Goal: Task Accomplishment & Management: Manage account settings

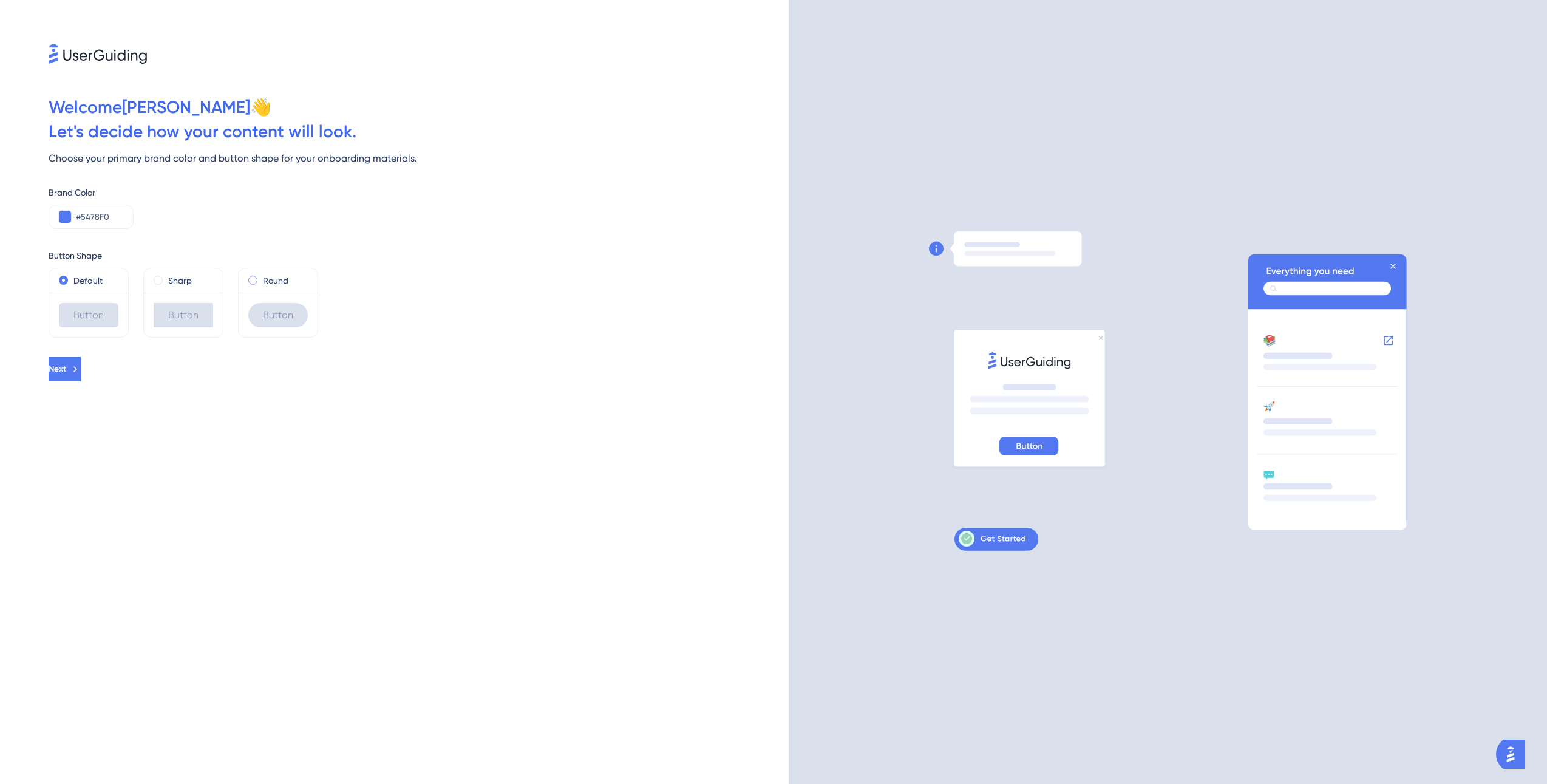
click at [288, 278] on label "Round" at bounding box center [276, 280] width 25 height 14
click at [179, 285] on label "Sharp" at bounding box center [180, 280] width 24 height 14
click at [244, 282] on div "Round" at bounding box center [277, 280] width 79 height 25
click at [251, 280] on span at bounding box center [253, 280] width 9 height 9
click at [261, 277] on input "radio" at bounding box center [261, 277] width 0 height 0
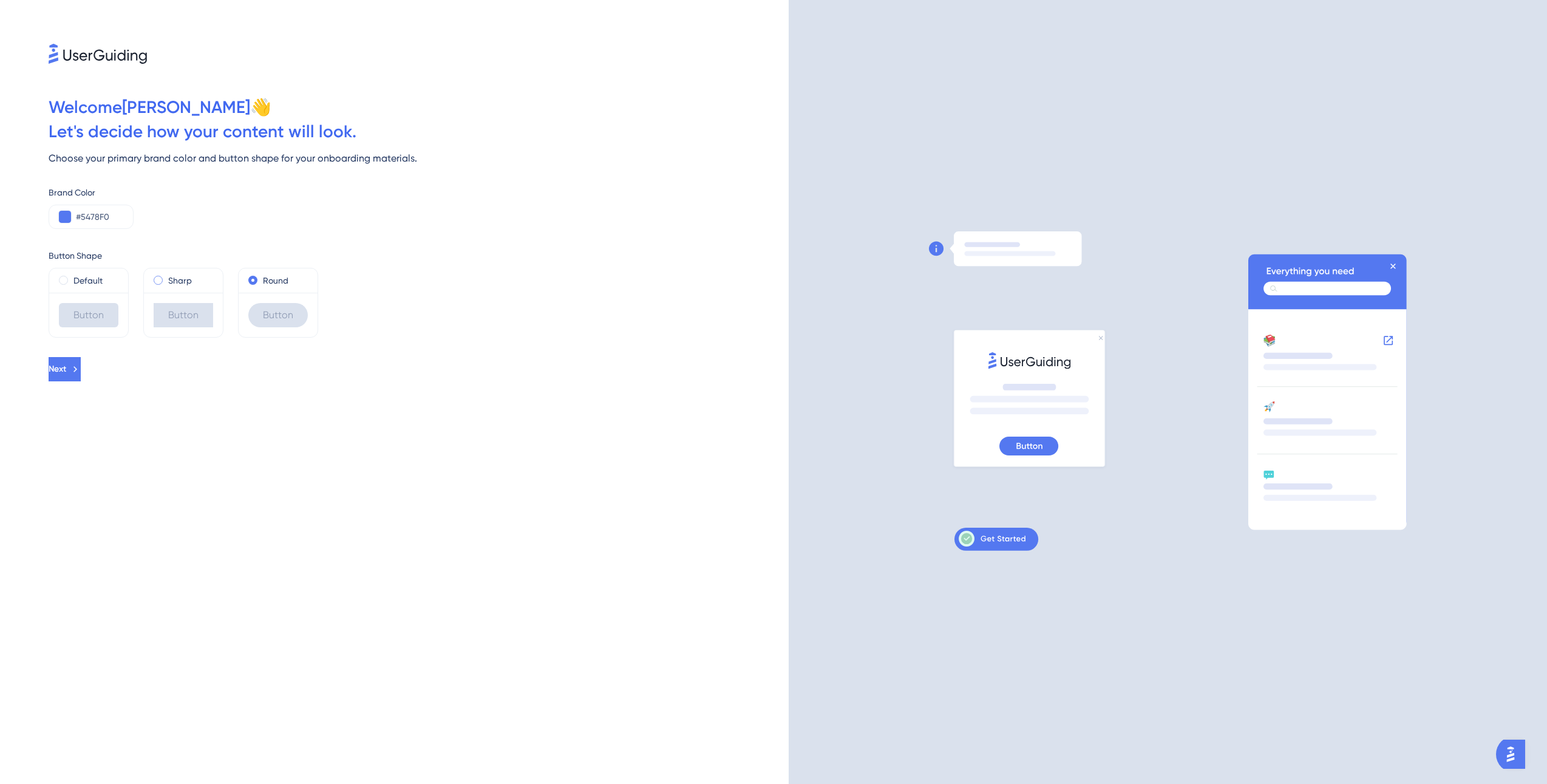
click at [192, 283] on div "Sharp" at bounding box center [184, 280] width 59 height 14
click at [293, 293] on div "Button" at bounding box center [277, 315] width 79 height 44
click at [83, 368] on button "Next" at bounding box center [65, 369] width 35 height 25
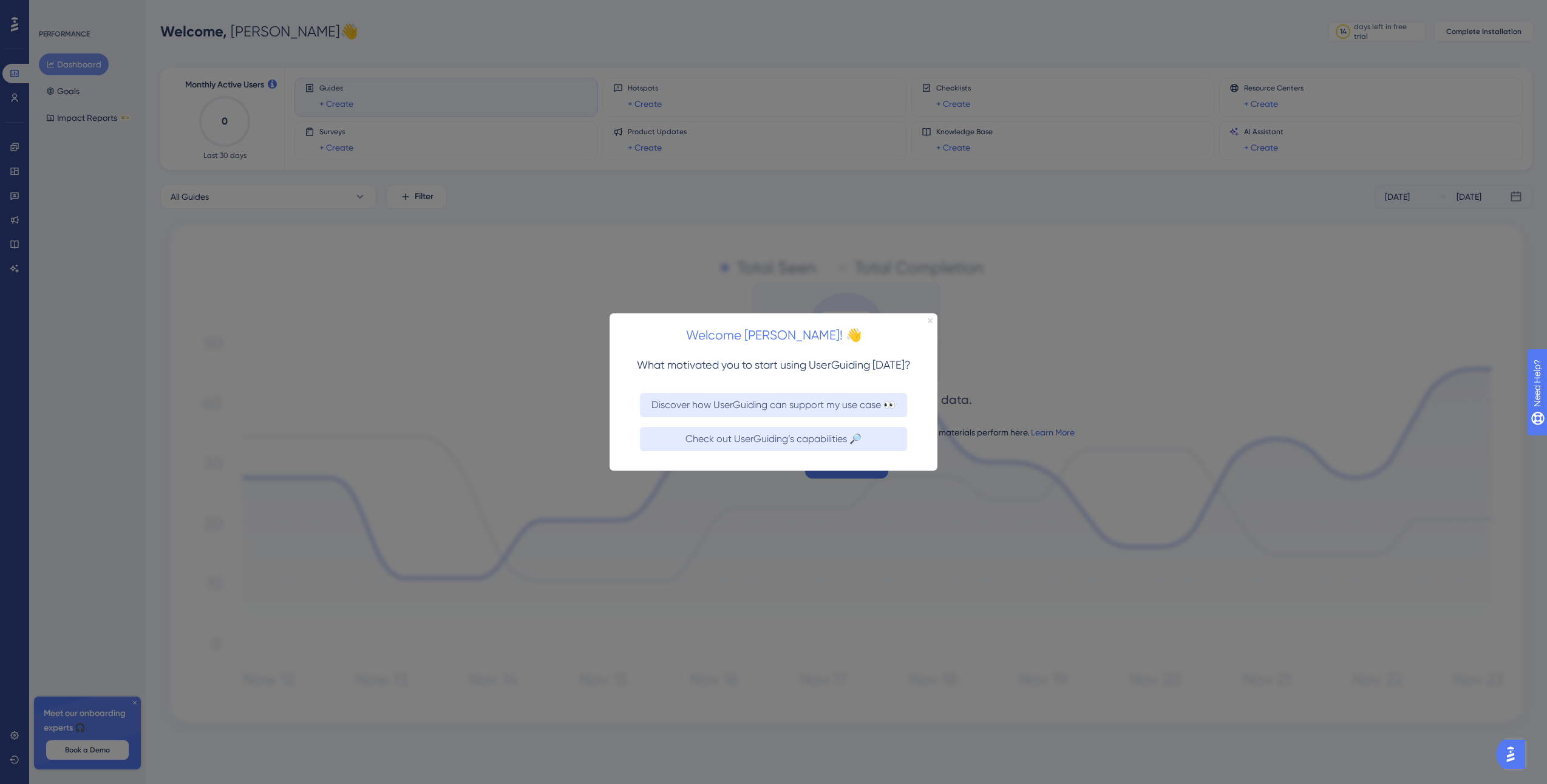
click at [929, 322] on icon "Close Preview" at bounding box center [930, 320] width 5 height 5
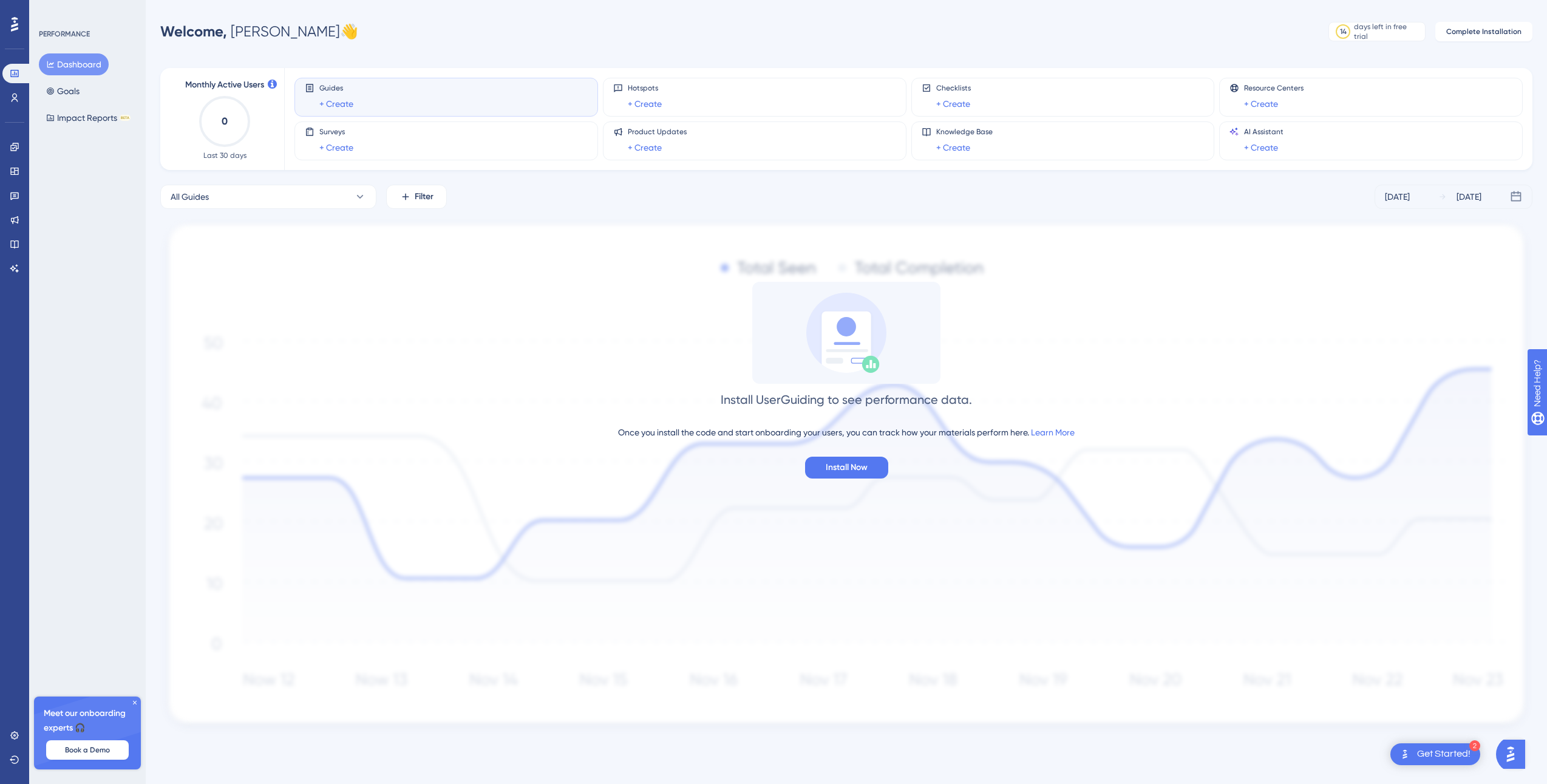
click at [133, 702] on icon at bounding box center [134, 702] width 8 height 8
click at [16, 98] on icon at bounding box center [14, 97] width 9 height 9
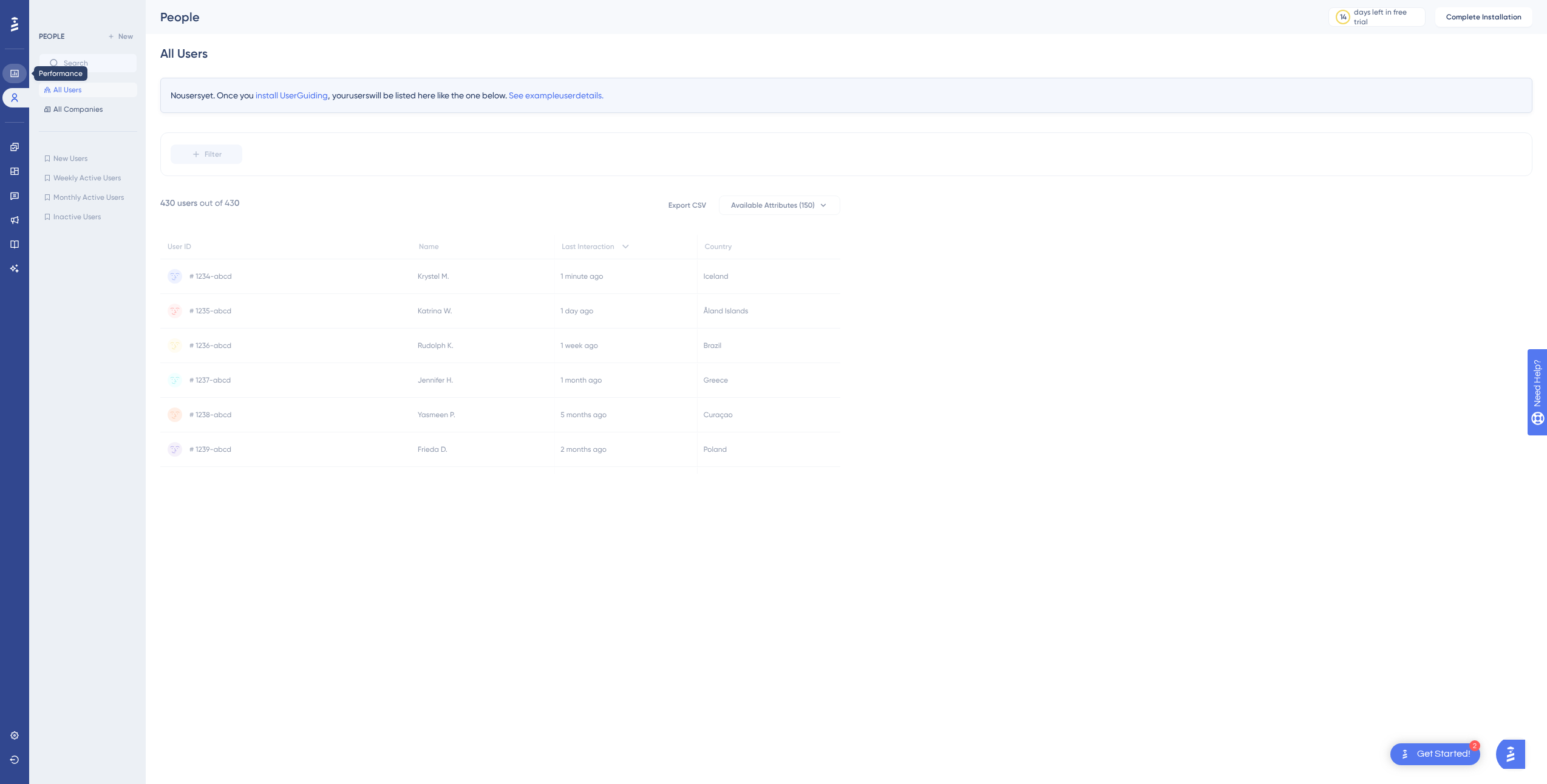
click at [19, 63] on link at bounding box center [14, 73] width 25 height 19
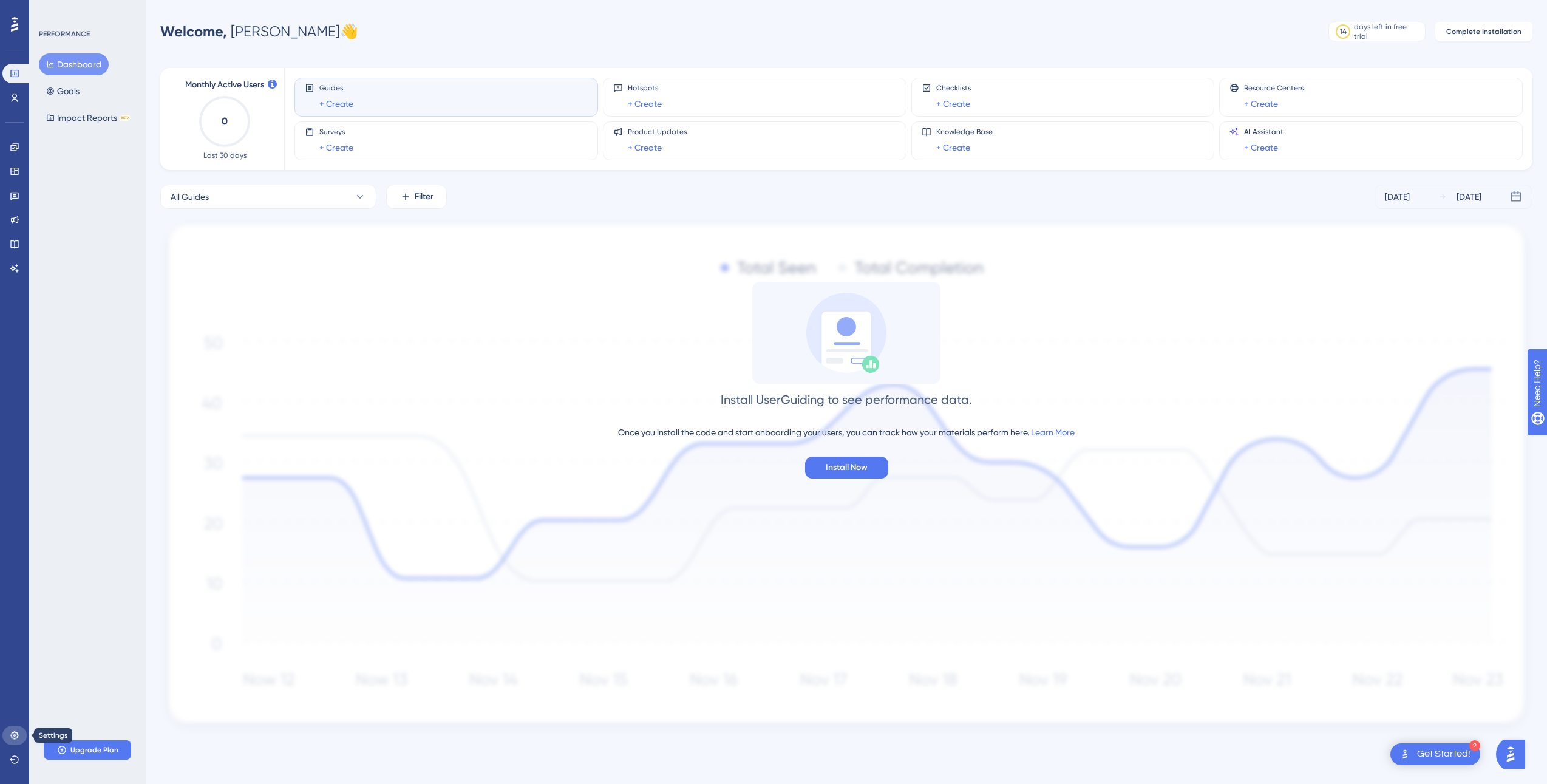
click at [14, 727] on link at bounding box center [14, 735] width 25 height 19
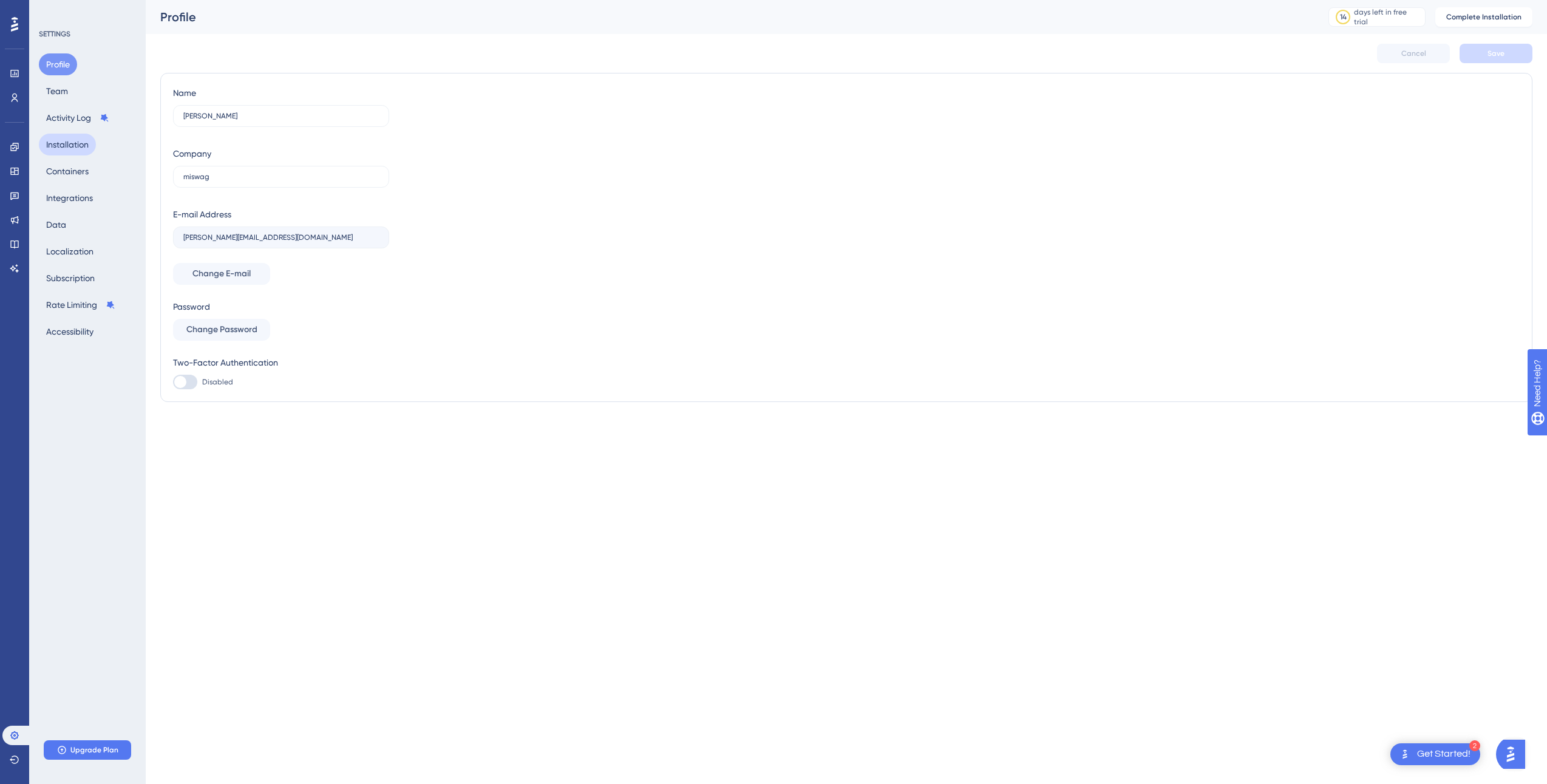
click at [79, 146] on button "Installation" at bounding box center [67, 145] width 57 height 22
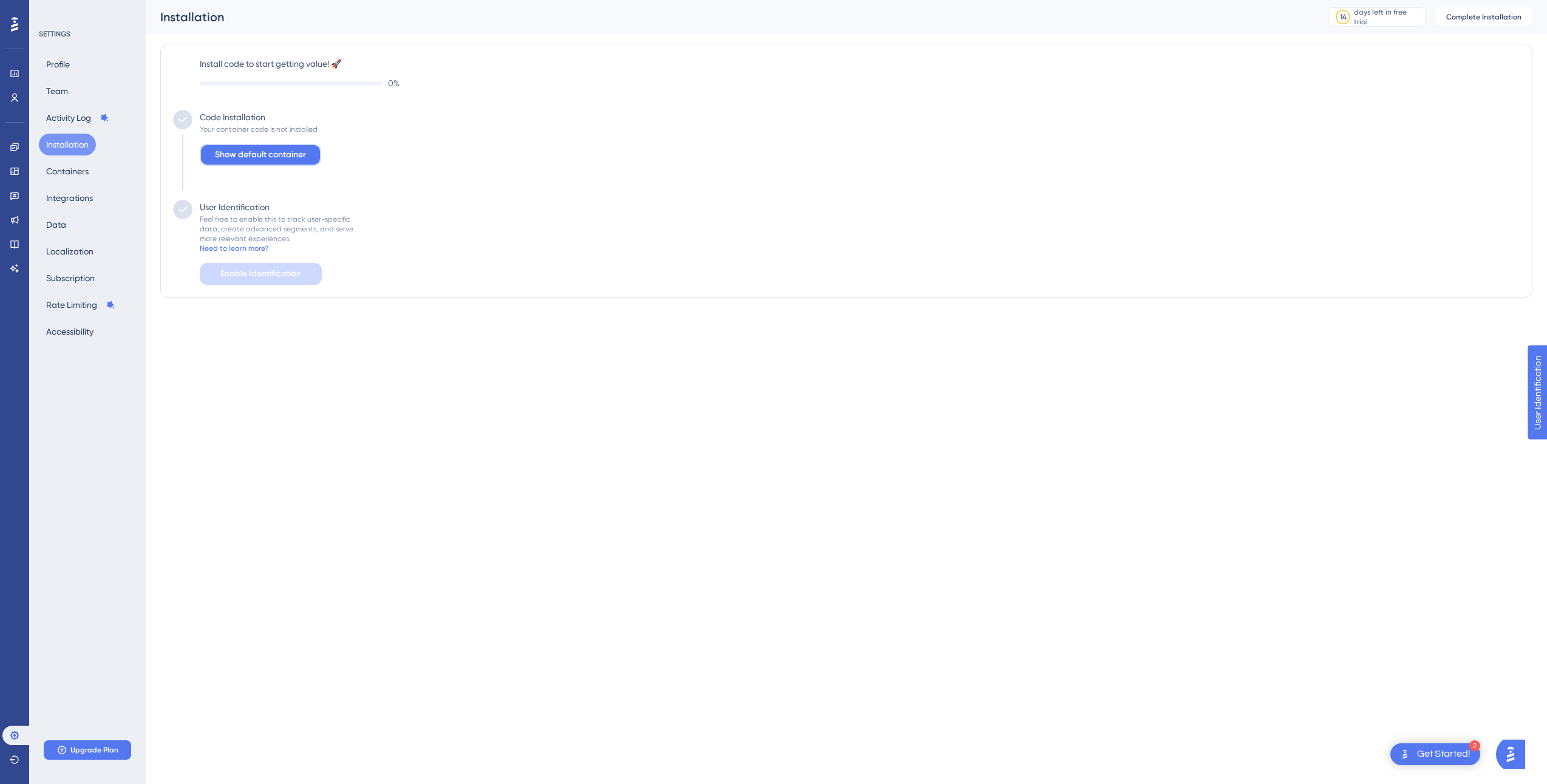
click at [281, 162] on button "Show default container" at bounding box center [261, 155] width 122 height 22
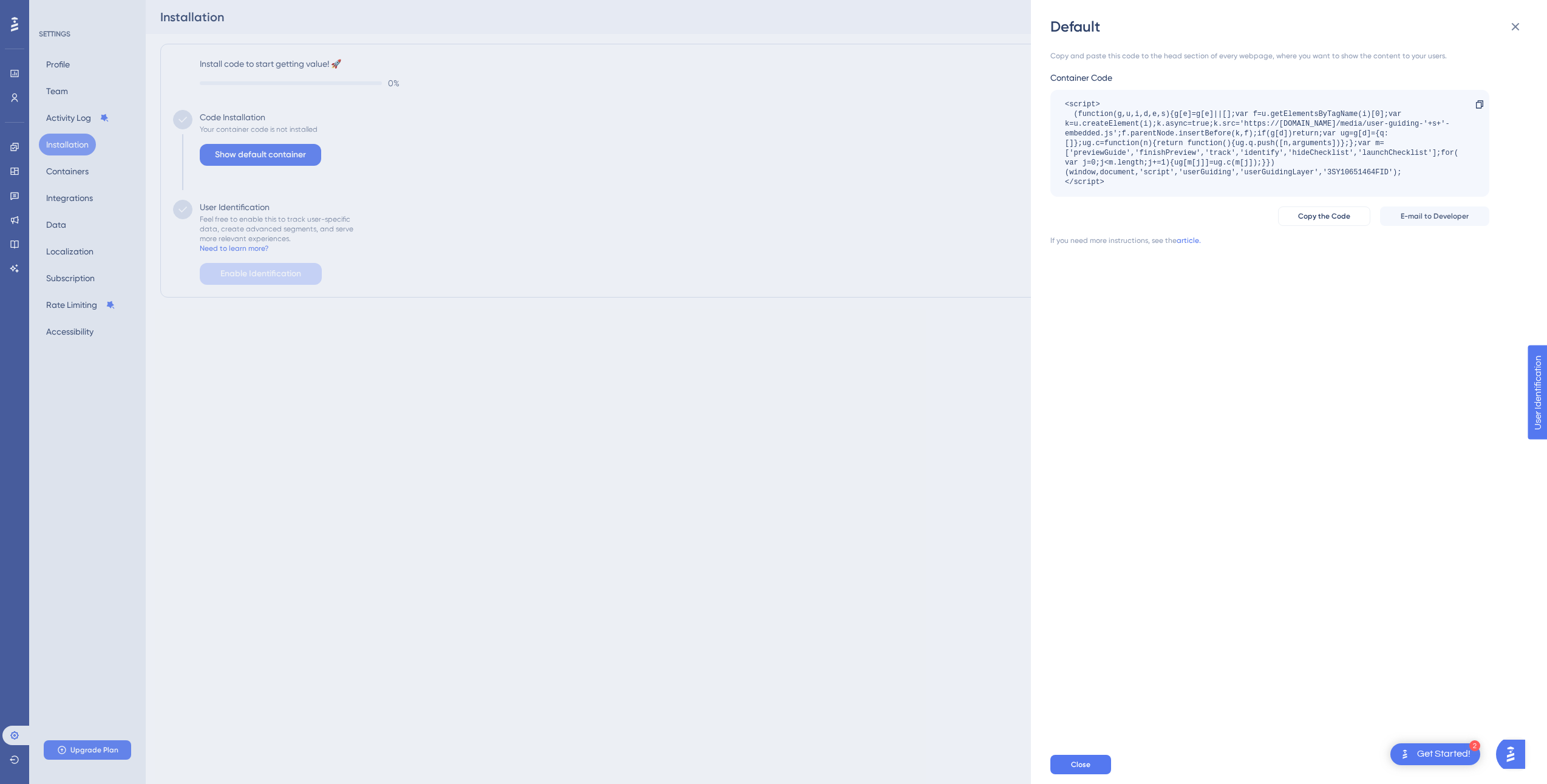
click at [620, 206] on div "Default Copy and paste this code to the head section of every webpage, where yo…" at bounding box center [773, 392] width 1547 height 784
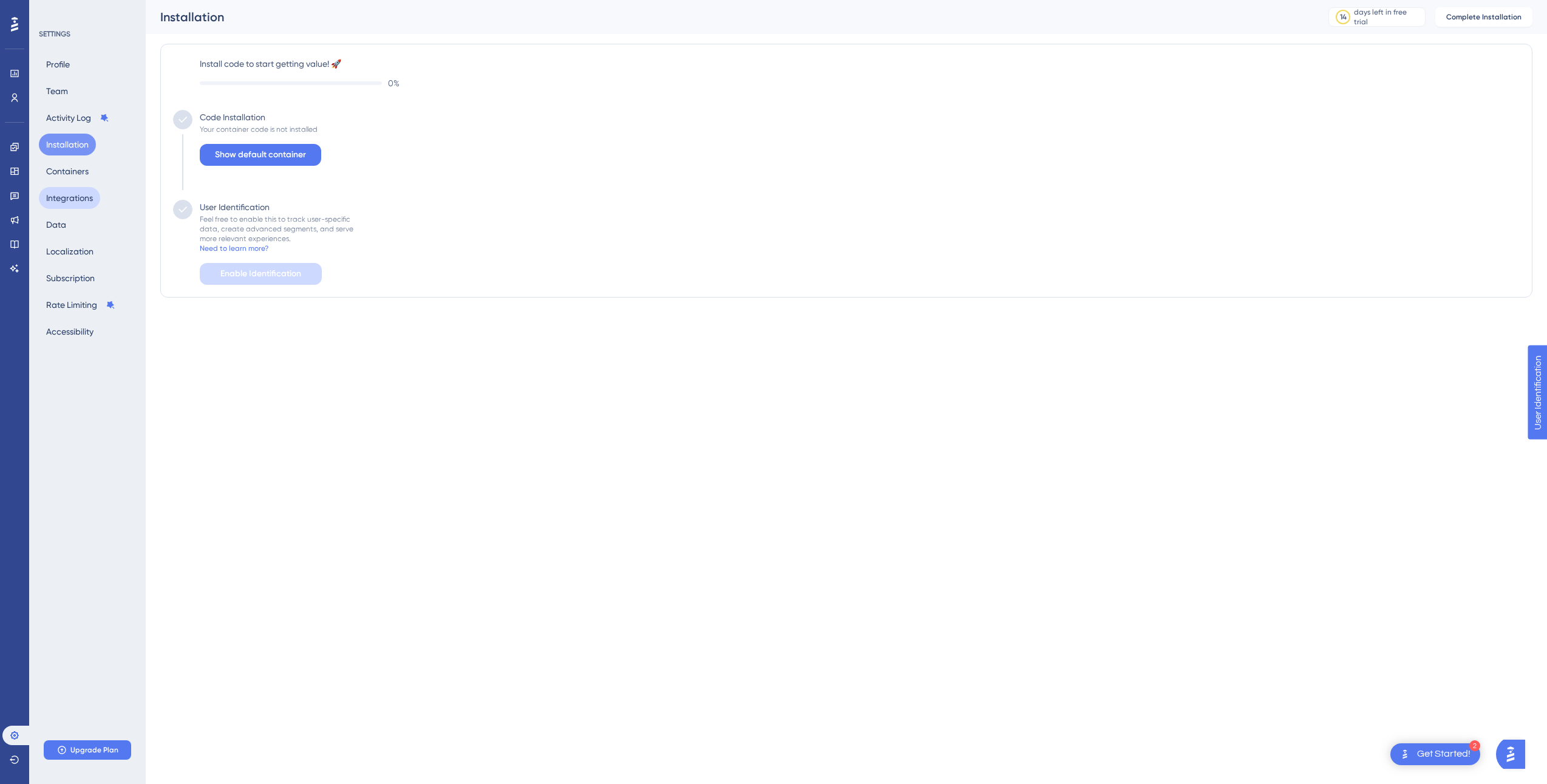
click at [78, 187] on button "Integrations" at bounding box center [69, 198] width 62 height 22
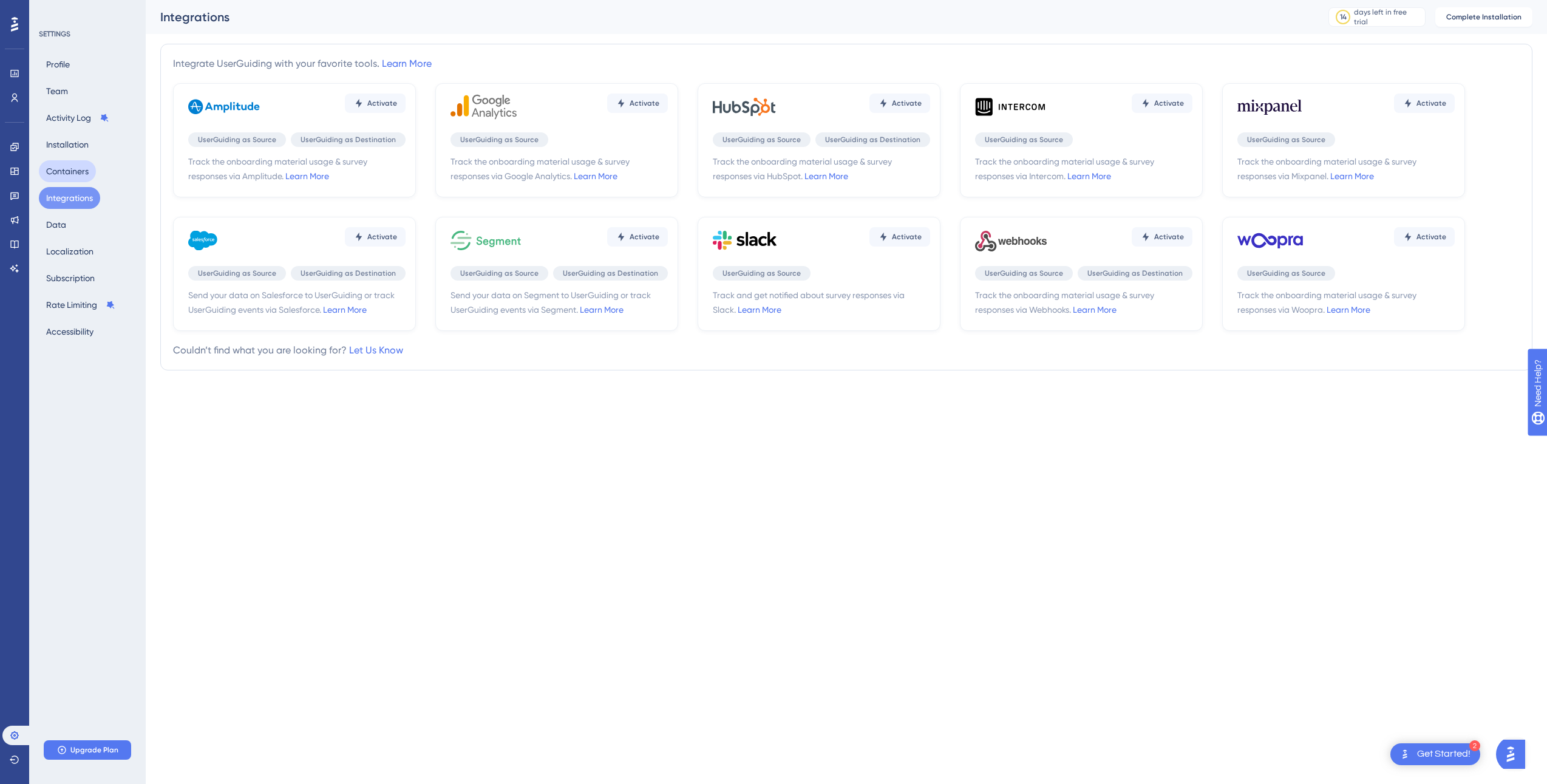
click at [74, 173] on button "Containers" at bounding box center [67, 172] width 57 height 22
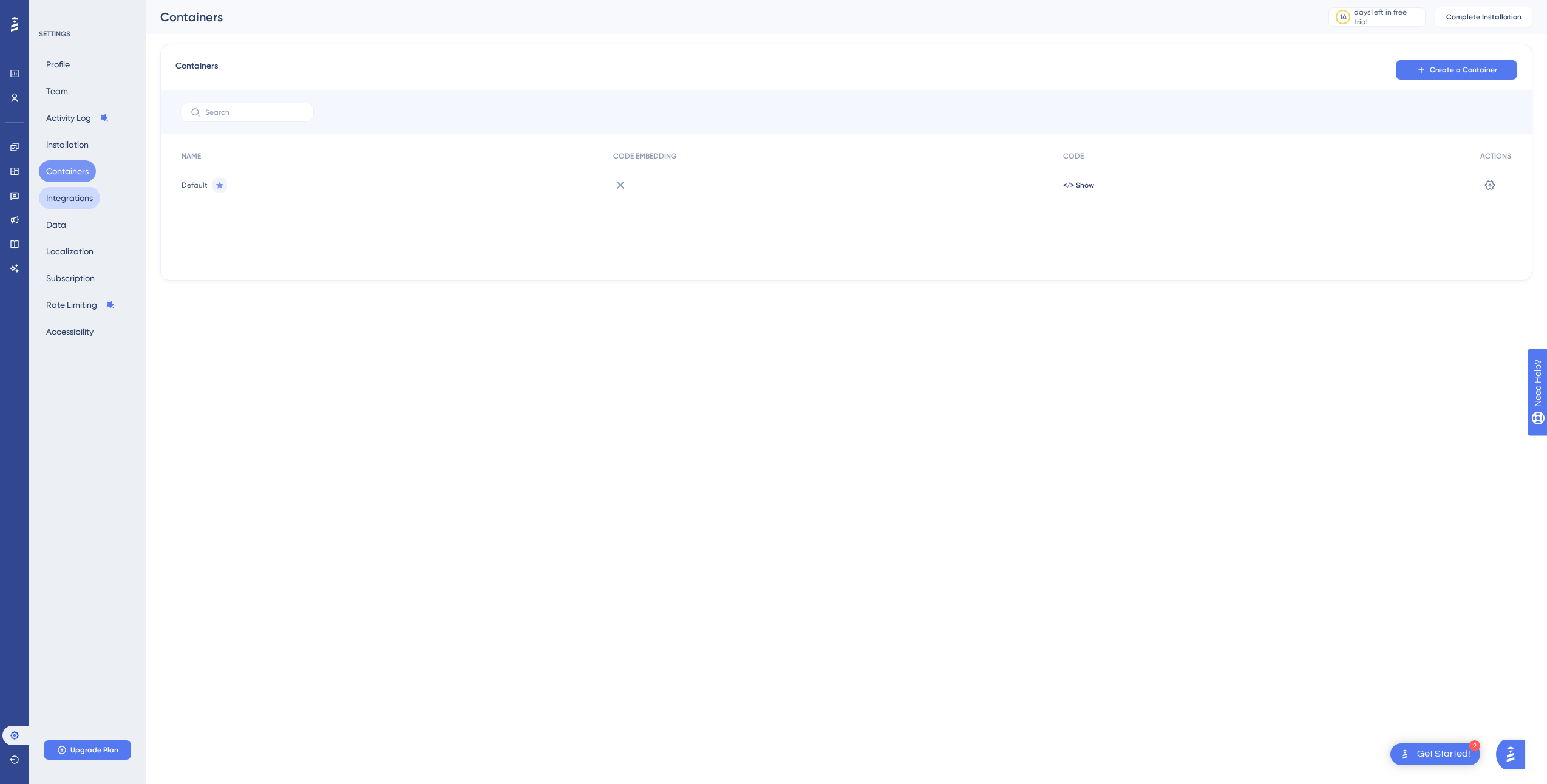
click at [76, 201] on button "Integrations" at bounding box center [69, 198] width 62 height 22
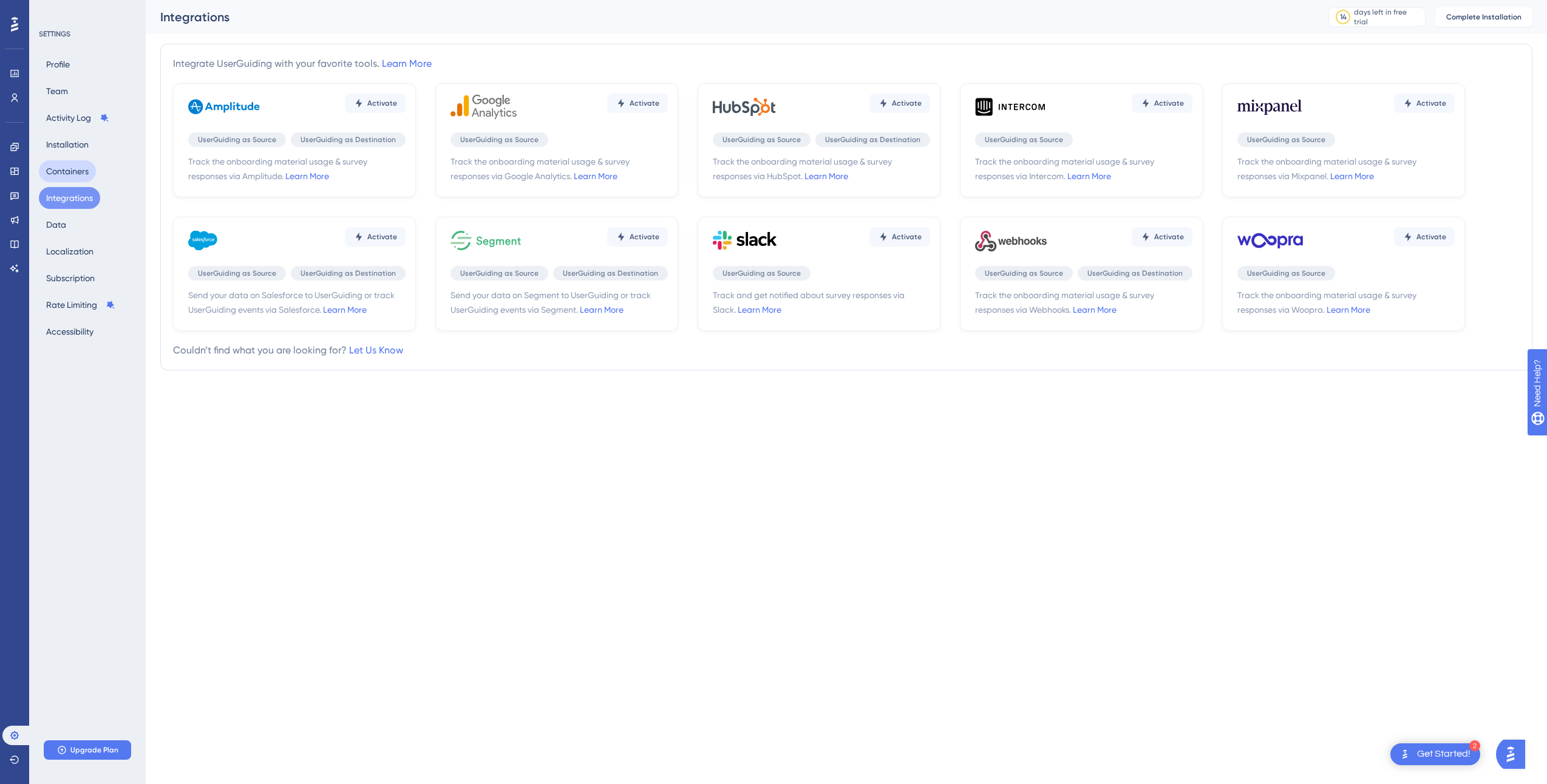
drag, startPoint x: 67, startPoint y: 162, endPoint x: 74, endPoint y: 190, distance: 28.9
click at [74, 194] on div "Profile Team Activity Log Installation Containers Integrations Data Localizatio…" at bounding box center [88, 198] width 98 height 289
click at [989, 165] on span "Track the onboarding material usage & survey responses via Intercom. Learn More" at bounding box center [1083, 168] width 217 height 29
drag, startPoint x: 989, startPoint y: 165, endPoint x: 1157, endPoint y: 158, distance: 168.1
click at [1157, 159] on span "Track the onboarding material usage & survey responses via Intercom. Learn More" at bounding box center [1083, 168] width 217 height 29
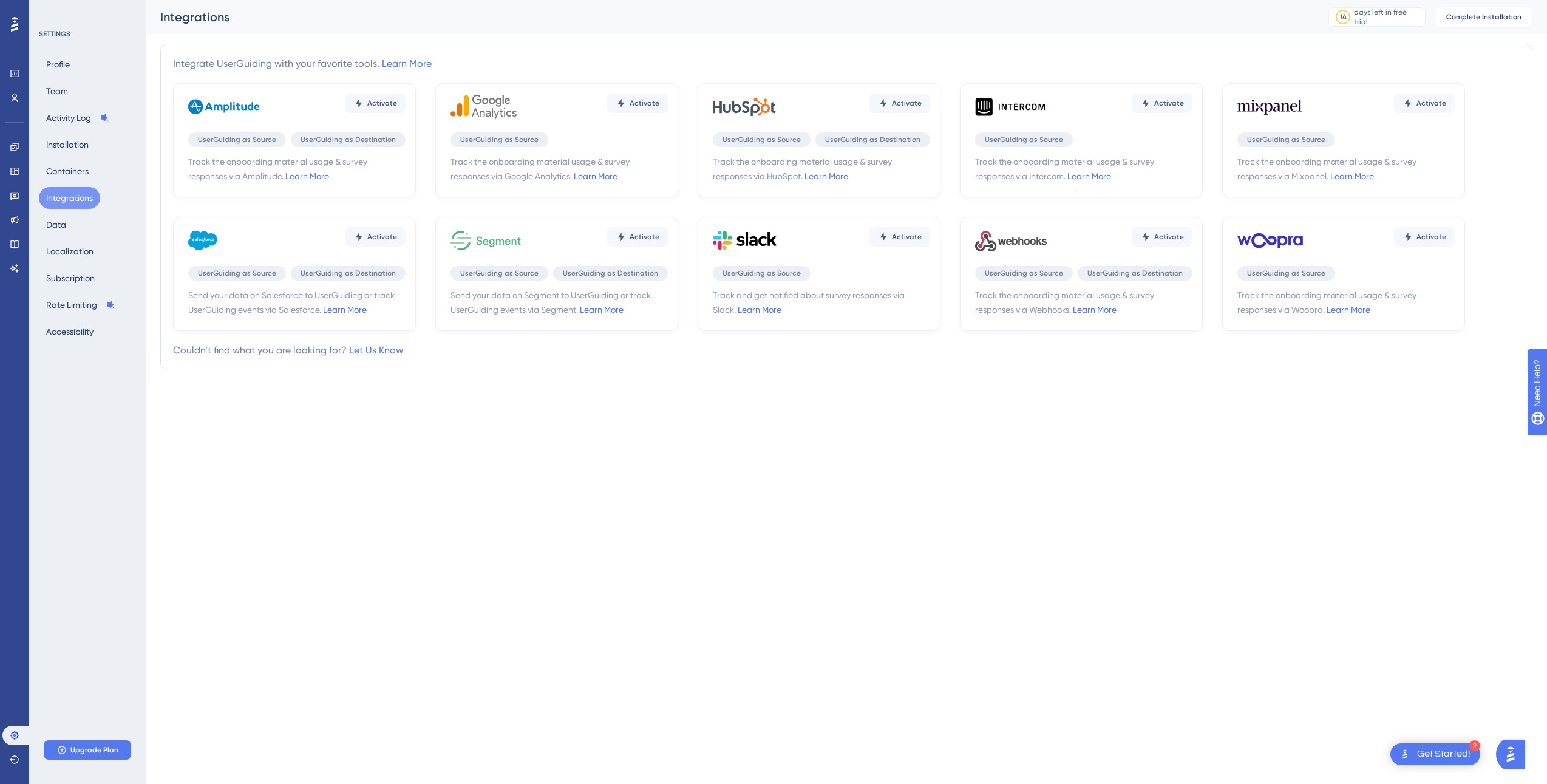
click at [946, 190] on div "Activate UserGuiding as Source UserGuiding as Destination Track the onboarding …" at bounding box center [847, 206] width 1347 height 248
click at [90, 159] on div "Profile Team Activity Log Installation Containers Integrations Data Localizatio…" at bounding box center [88, 198] width 98 height 289
click at [84, 162] on button "Containers" at bounding box center [67, 172] width 57 height 22
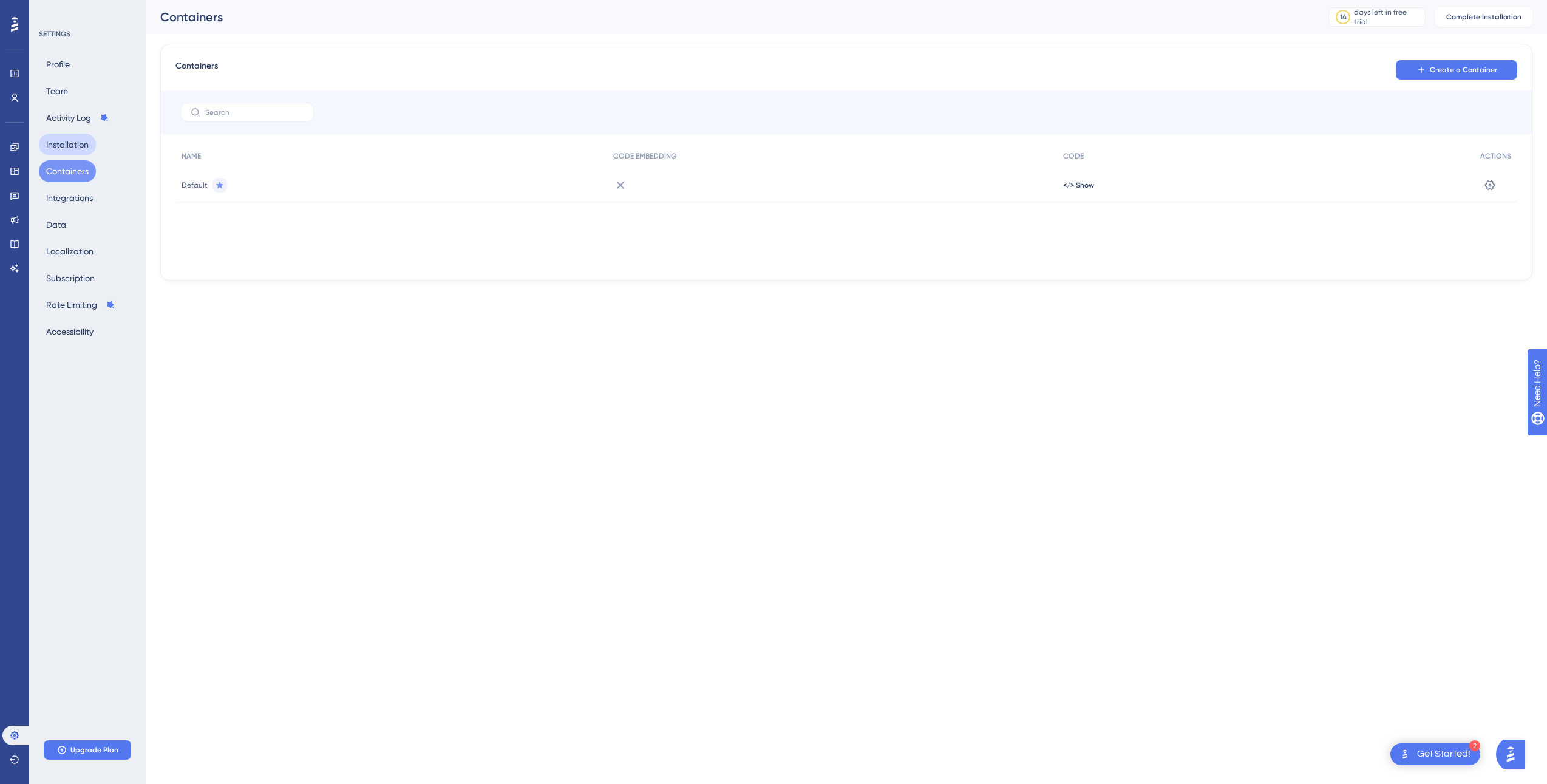
click at [85, 139] on button "Installation" at bounding box center [67, 145] width 57 height 22
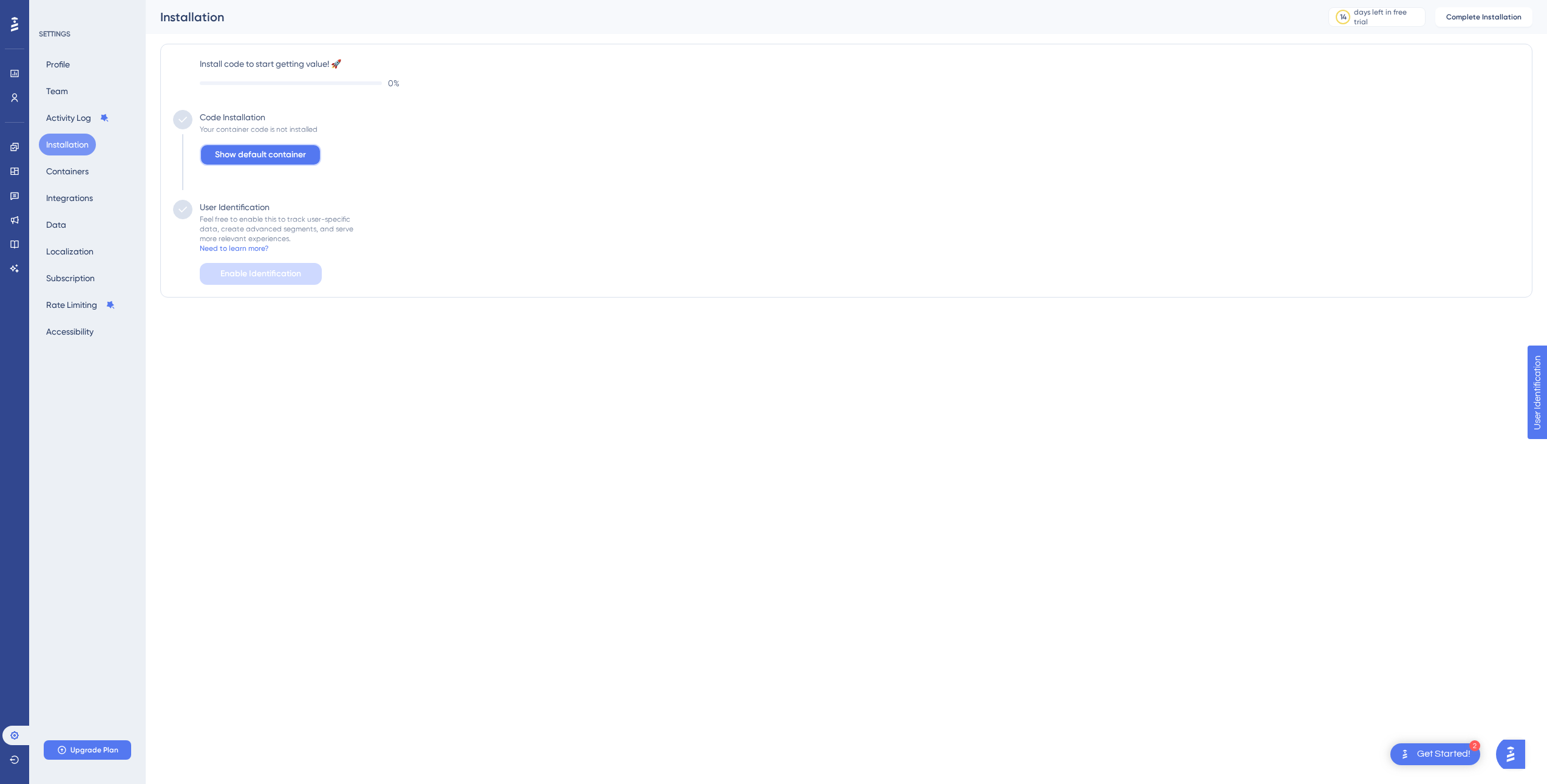
click at [270, 152] on span "Show default container" at bounding box center [261, 154] width 91 height 14
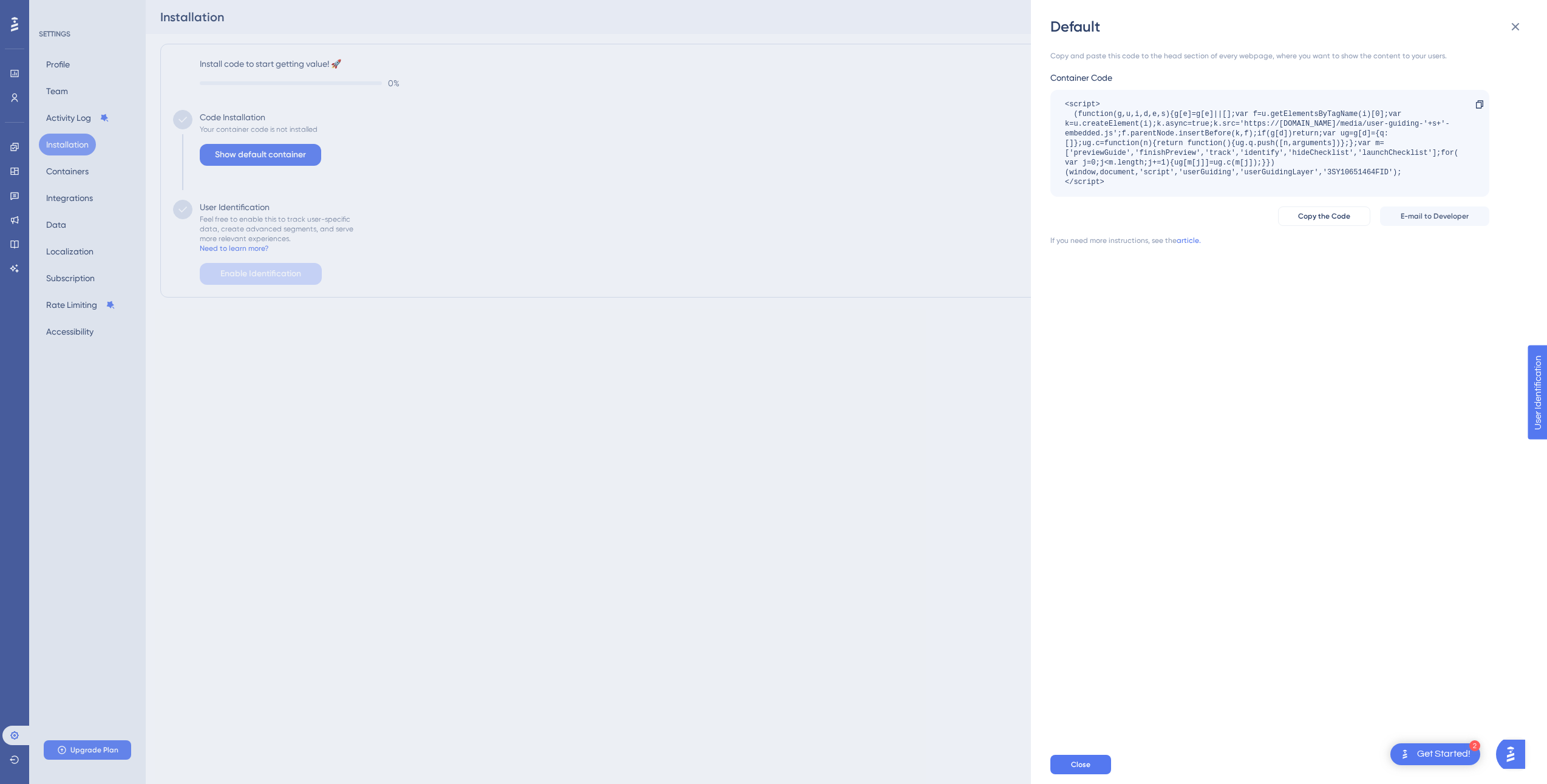
click at [714, 424] on div "Default Copy and paste this code to the head section of every webpage, where yo…" at bounding box center [773, 392] width 1547 height 784
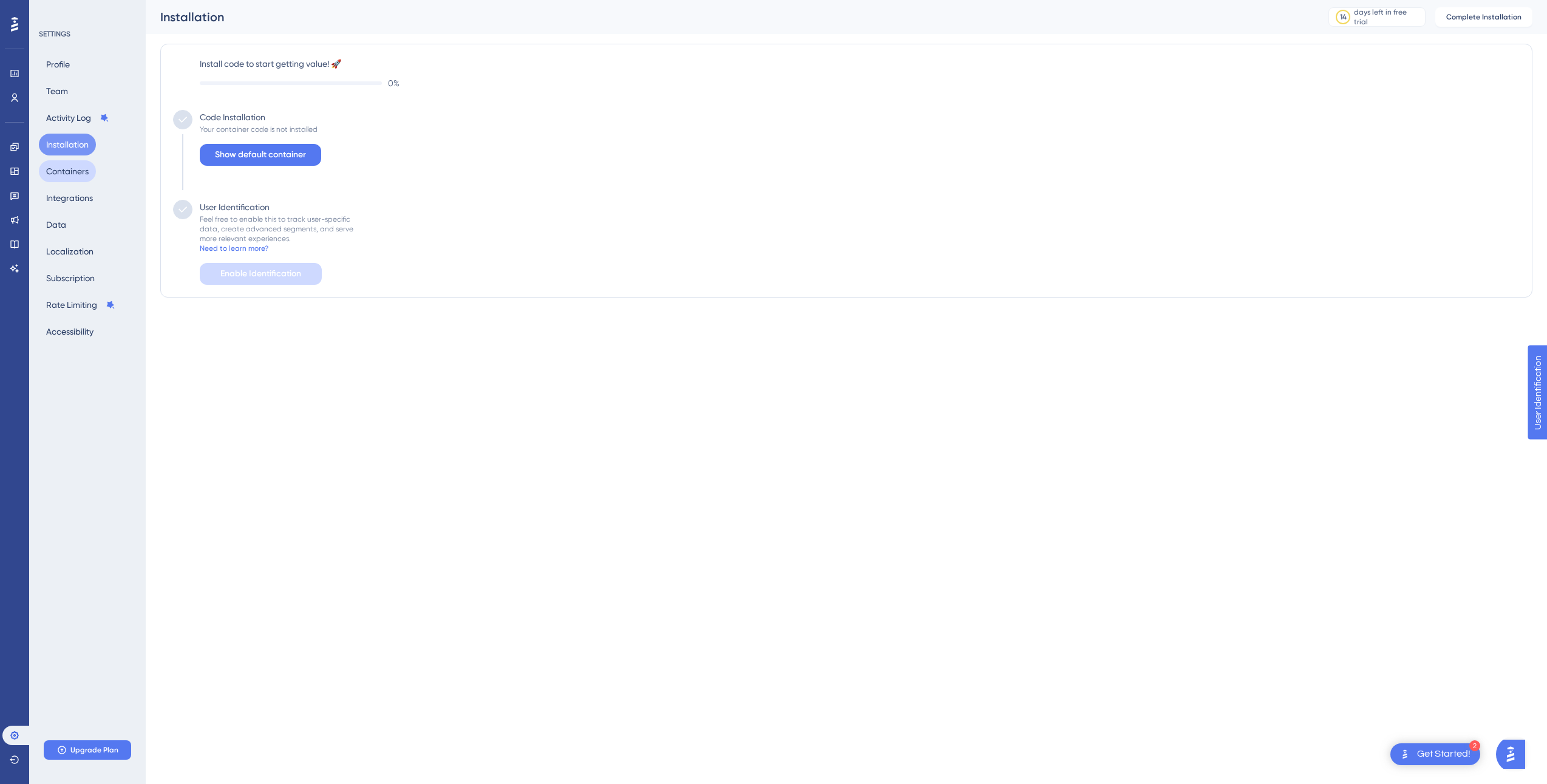
click at [70, 177] on button "Containers" at bounding box center [67, 172] width 57 height 22
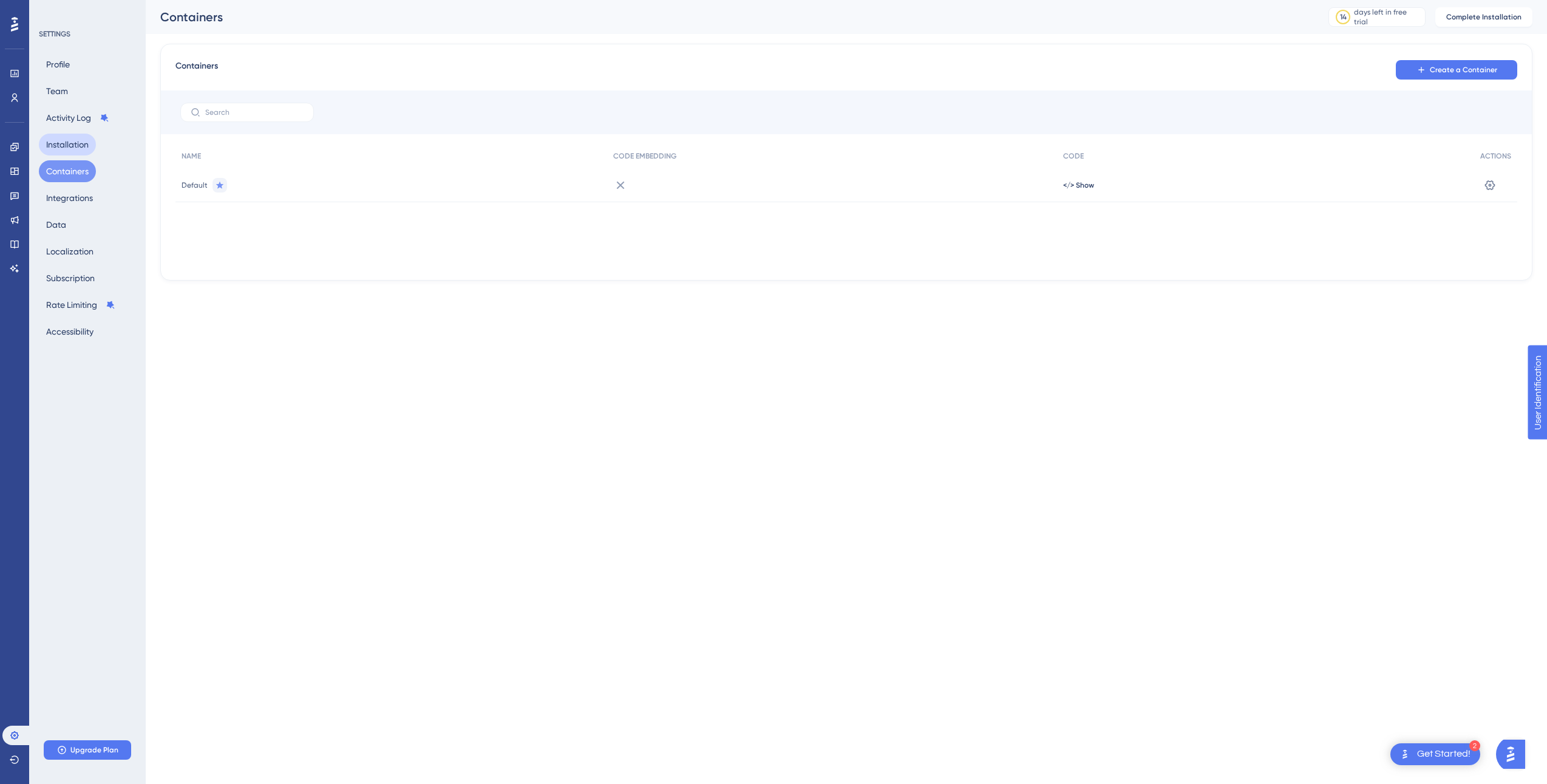
click at [59, 142] on button "Installation" at bounding box center [67, 145] width 57 height 22
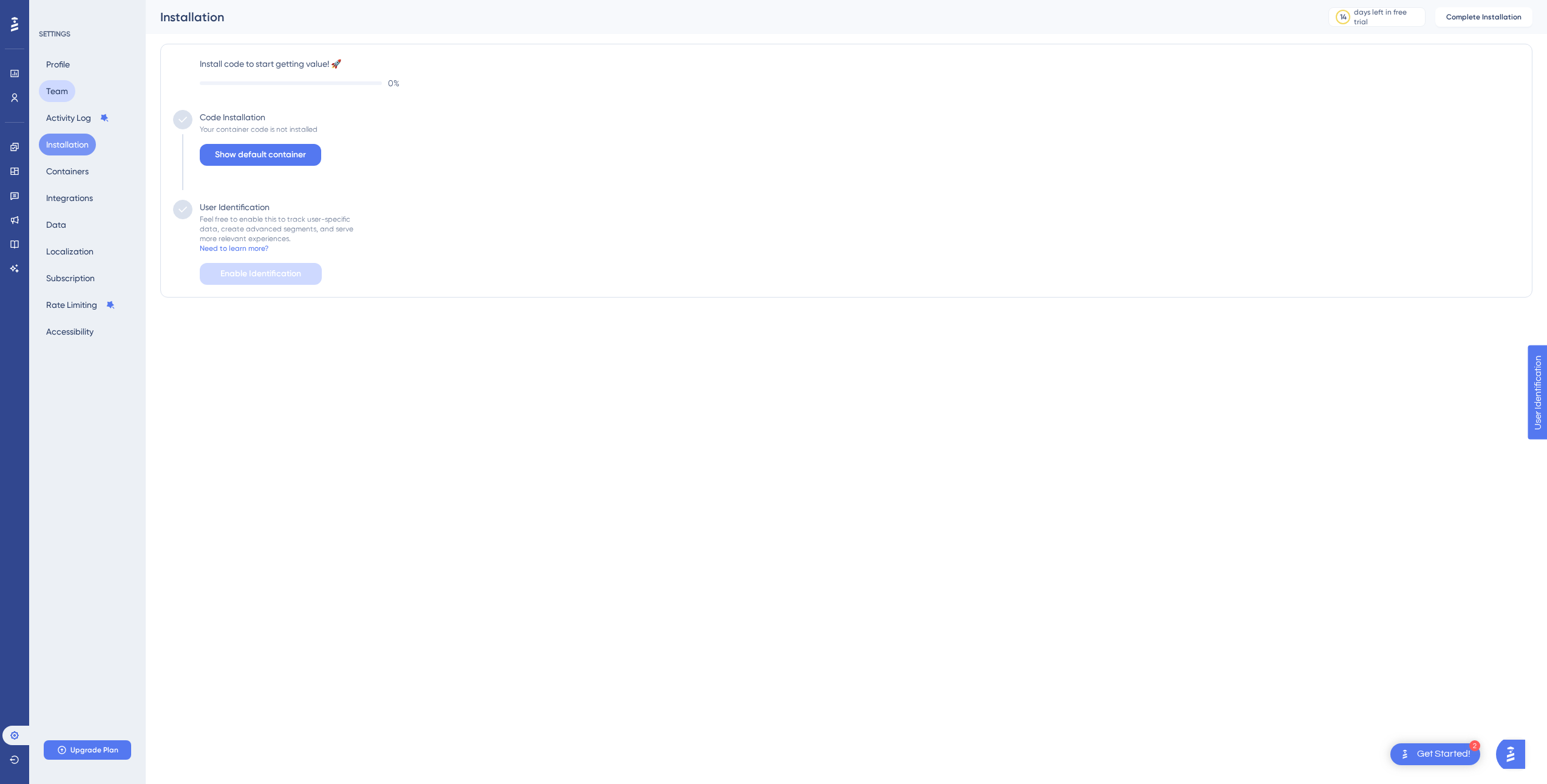
click at [58, 95] on button "Team" at bounding box center [57, 91] width 36 height 22
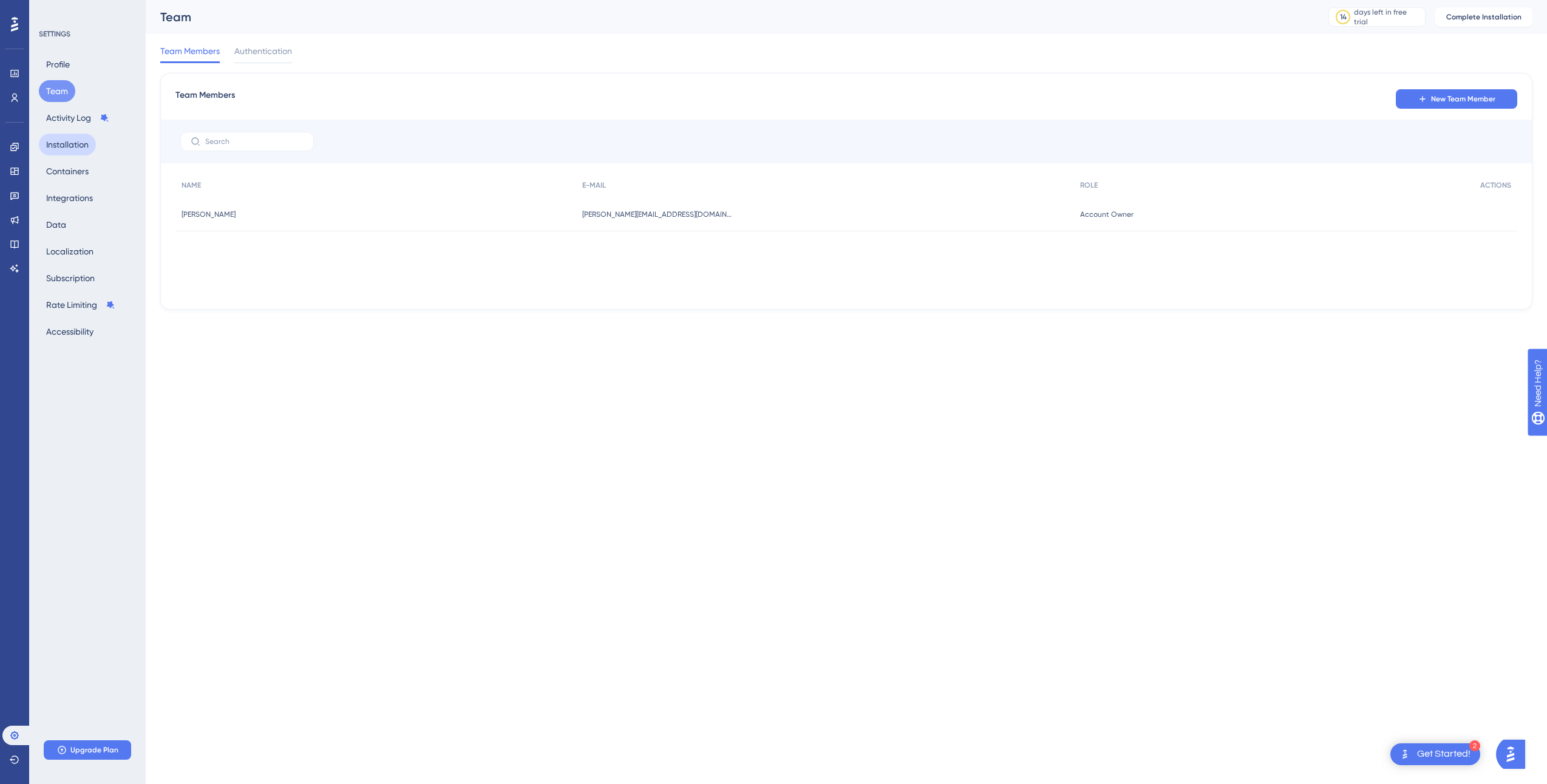
click at [70, 147] on button "Installation" at bounding box center [67, 145] width 57 height 22
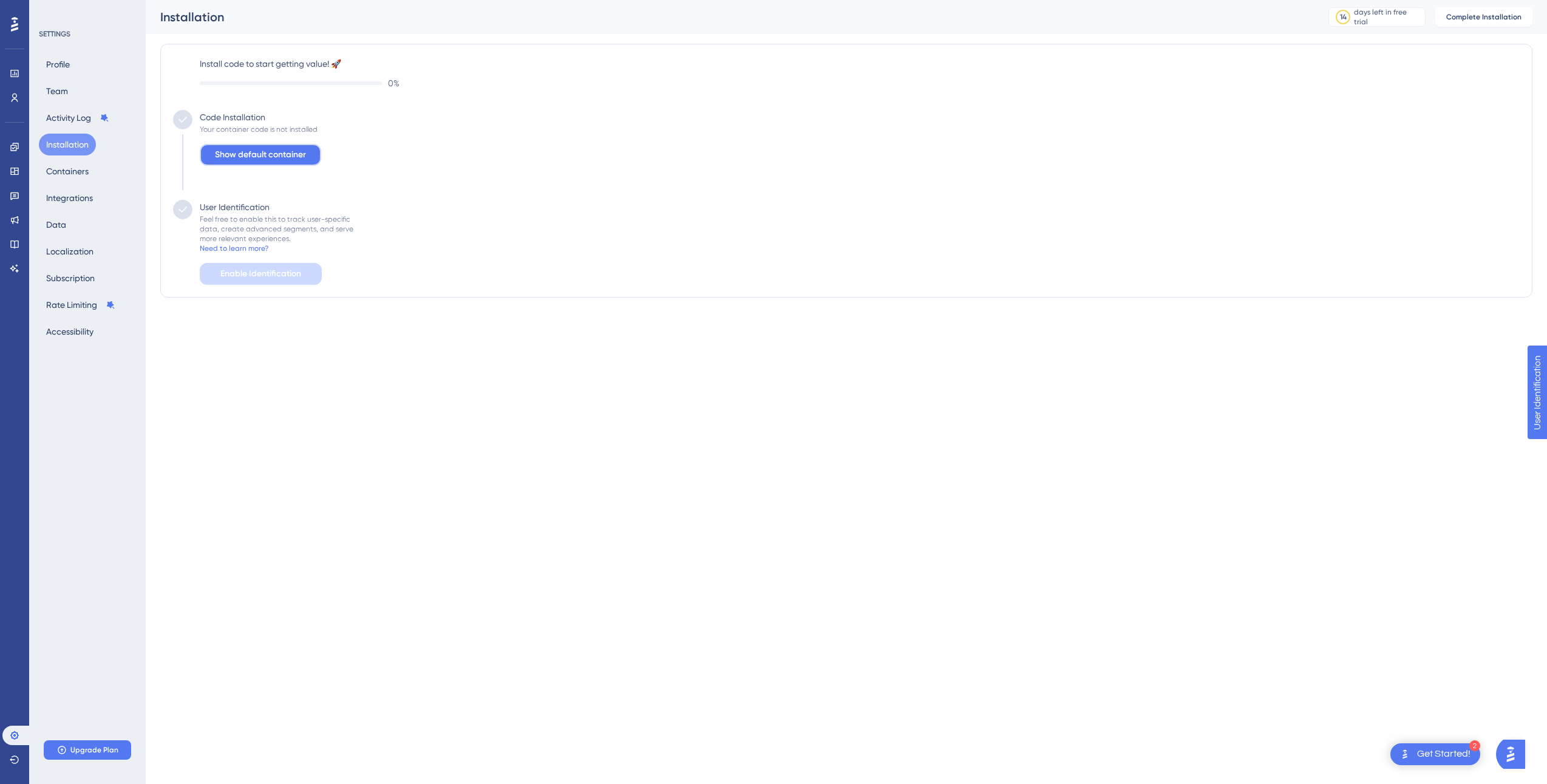
click at [255, 161] on span "Show default container" at bounding box center [261, 154] width 91 height 14
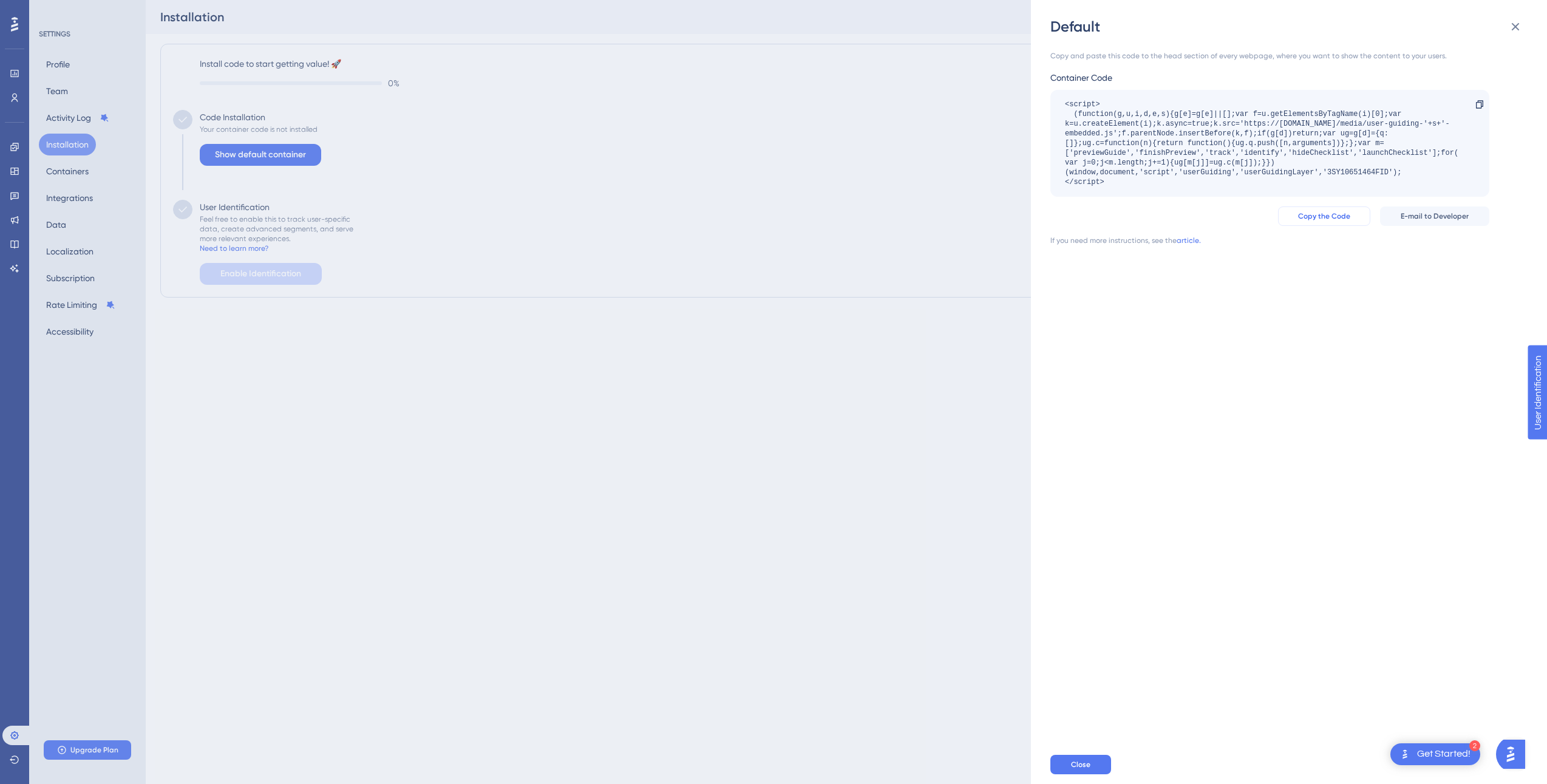
click at [1349, 218] on span "Copy the Code" at bounding box center [1325, 216] width 52 height 9
click at [1332, 214] on span "Copy the Code" at bounding box center [1325, 216] width 52 height 9
click at [111, 182] on div "Default Copy and paste this code to the head section of every webpage, where yo…" at bounding box center [773, 392] width 1547 height 784
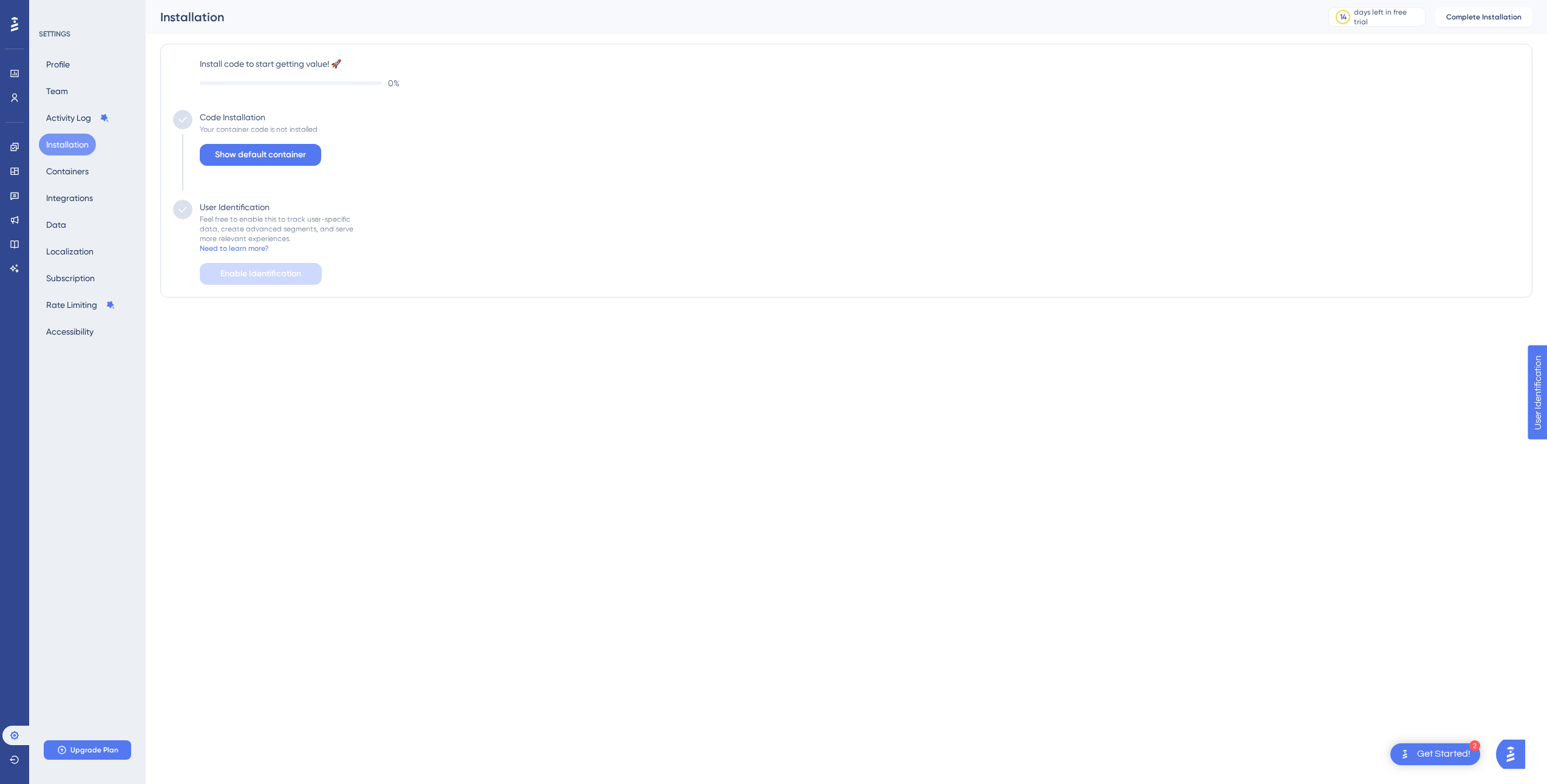
click at [103, 186] on div "Profile Team Activity Log Installation Containers Integrations Data Localizatio…" at bounding box center [88, 198] width 98 height 289
click at [88, 203] on button "Integrations" at bounding box center [69, 198] width 62 height 22
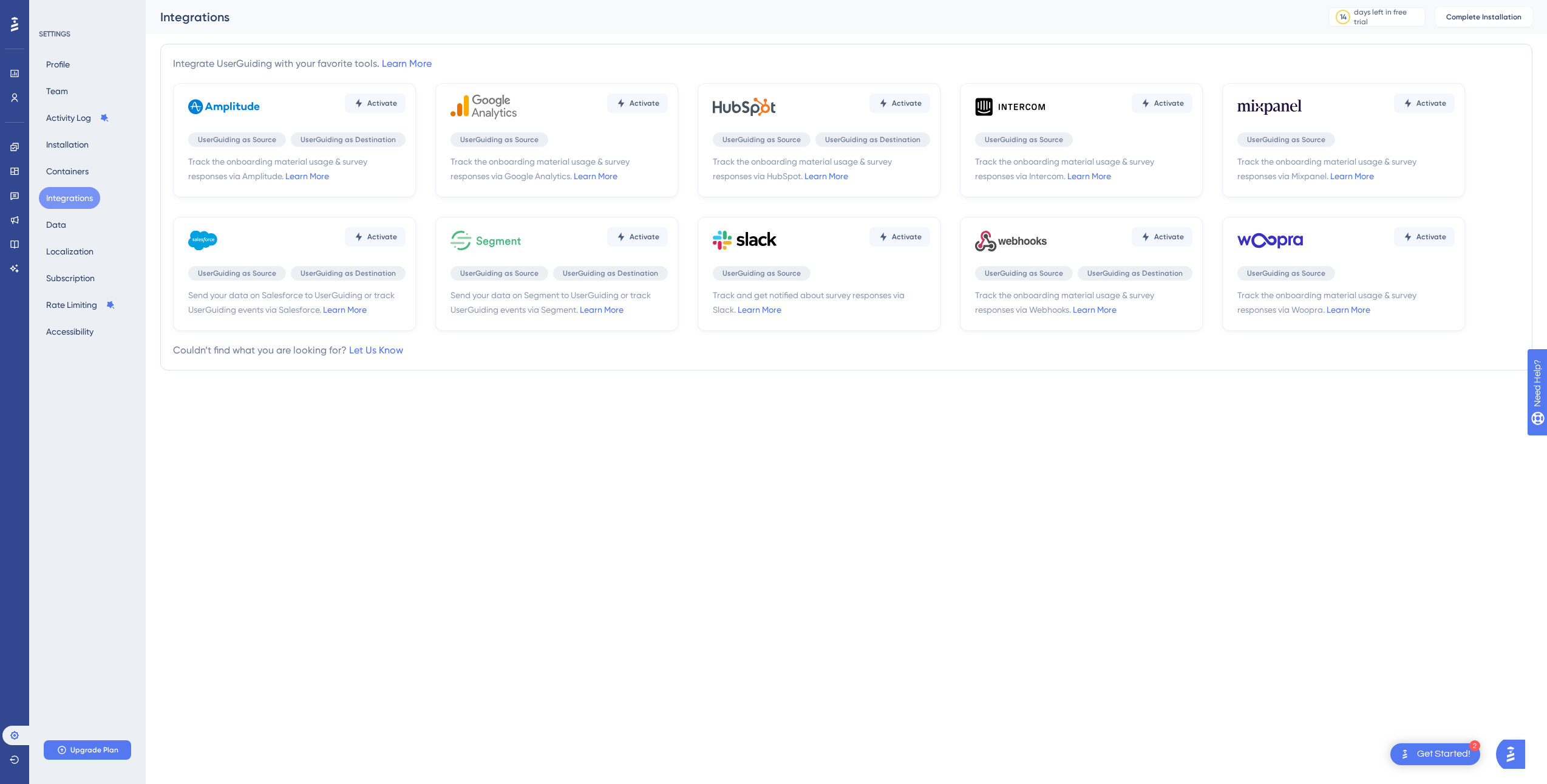
click at [72, 236] on div "Profile Team Activity Log Installation Containers Integrations Data Localizatio…" at bounding box center [88, 198] width 98 height 289
click at [62, 224] on button "Data" at bounding box center [56, 225] width 35 height 22
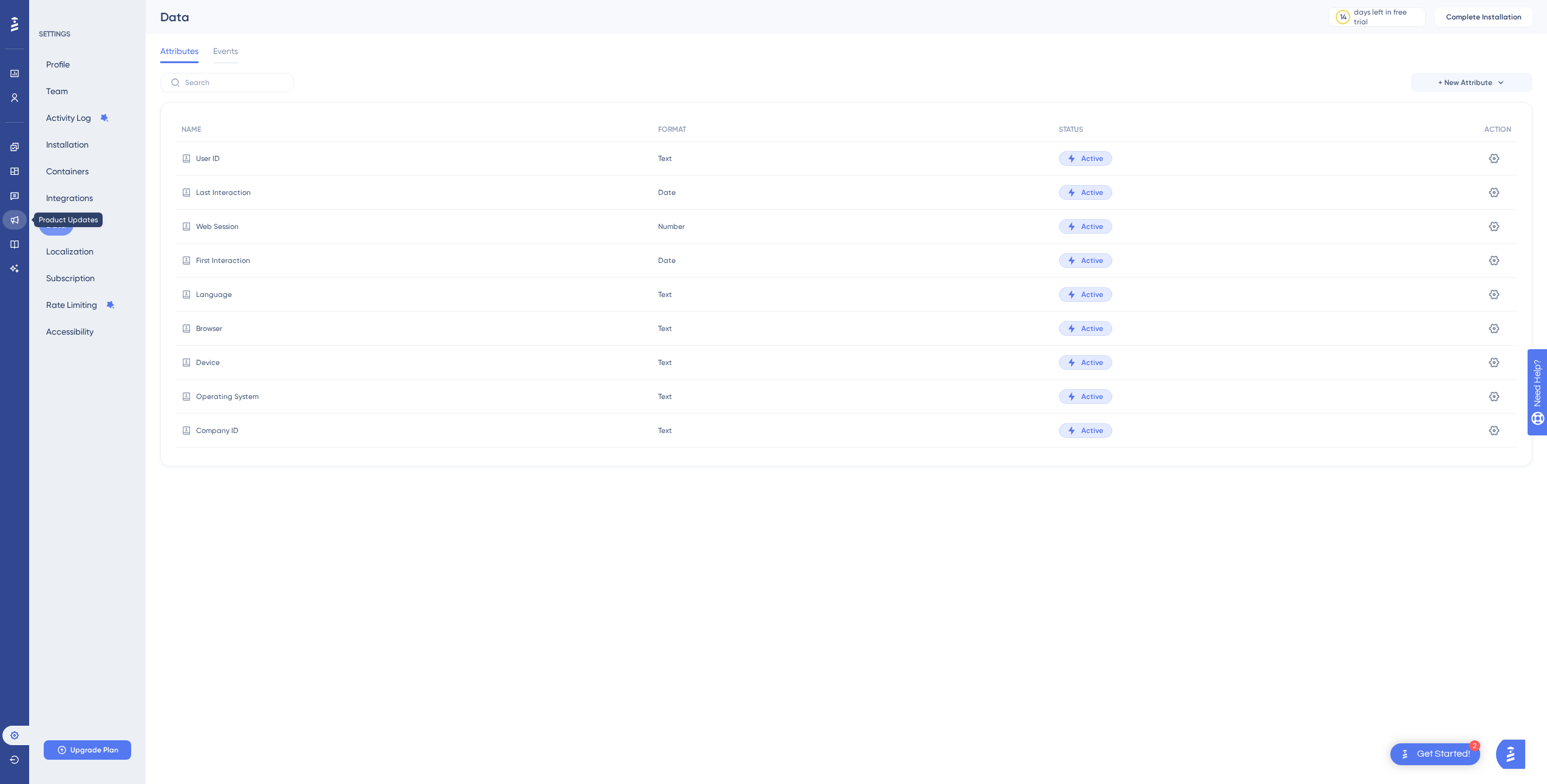
click at [18, 220] on icon at bounding box center [14, 220] width 8 height 8
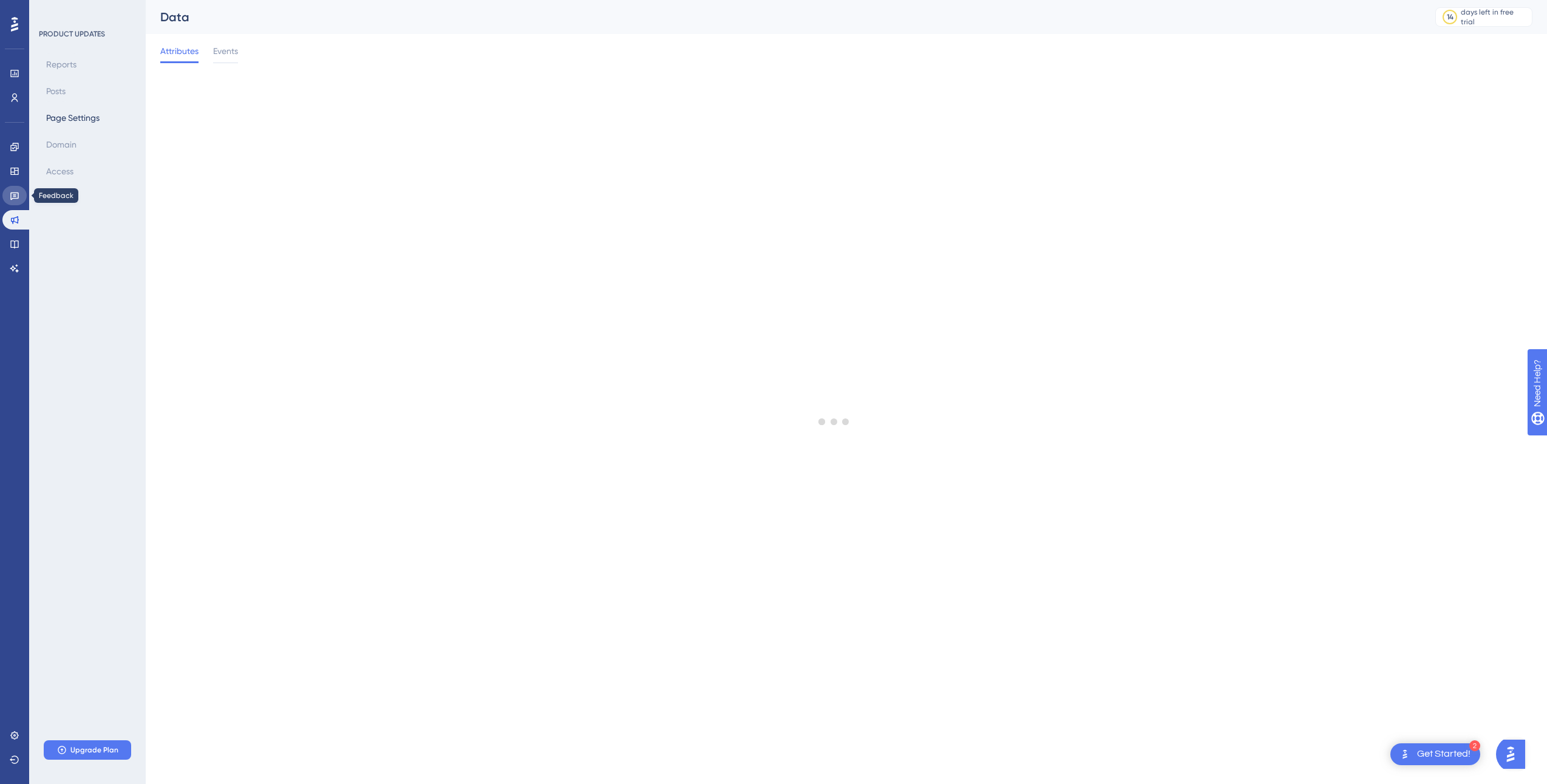
click at [19, 196] on icon at bounding box center [14, 195] width 9 height 9
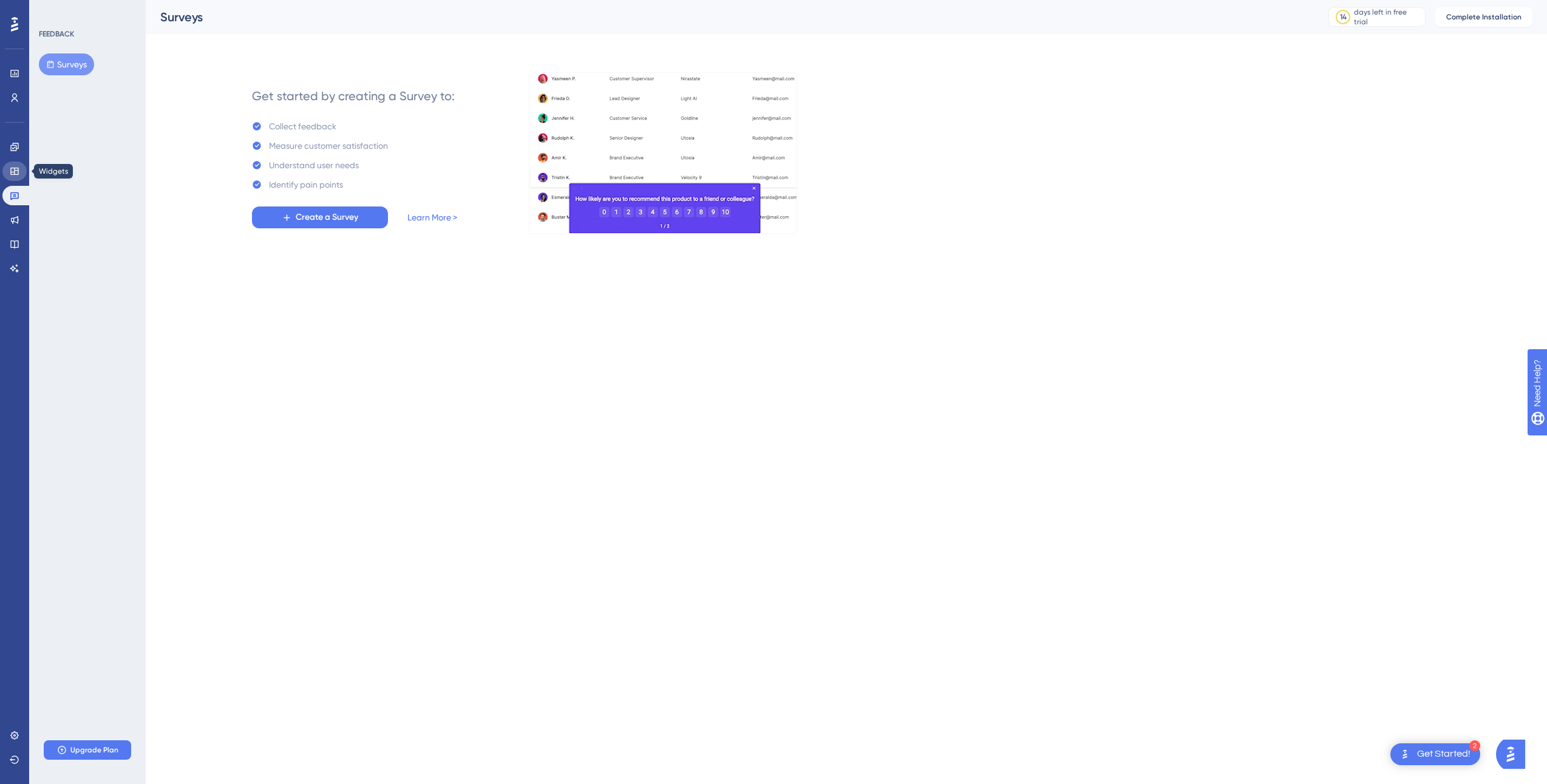
click at [17, 173] on icon at bounding box center [14, 171] width 9 height 9
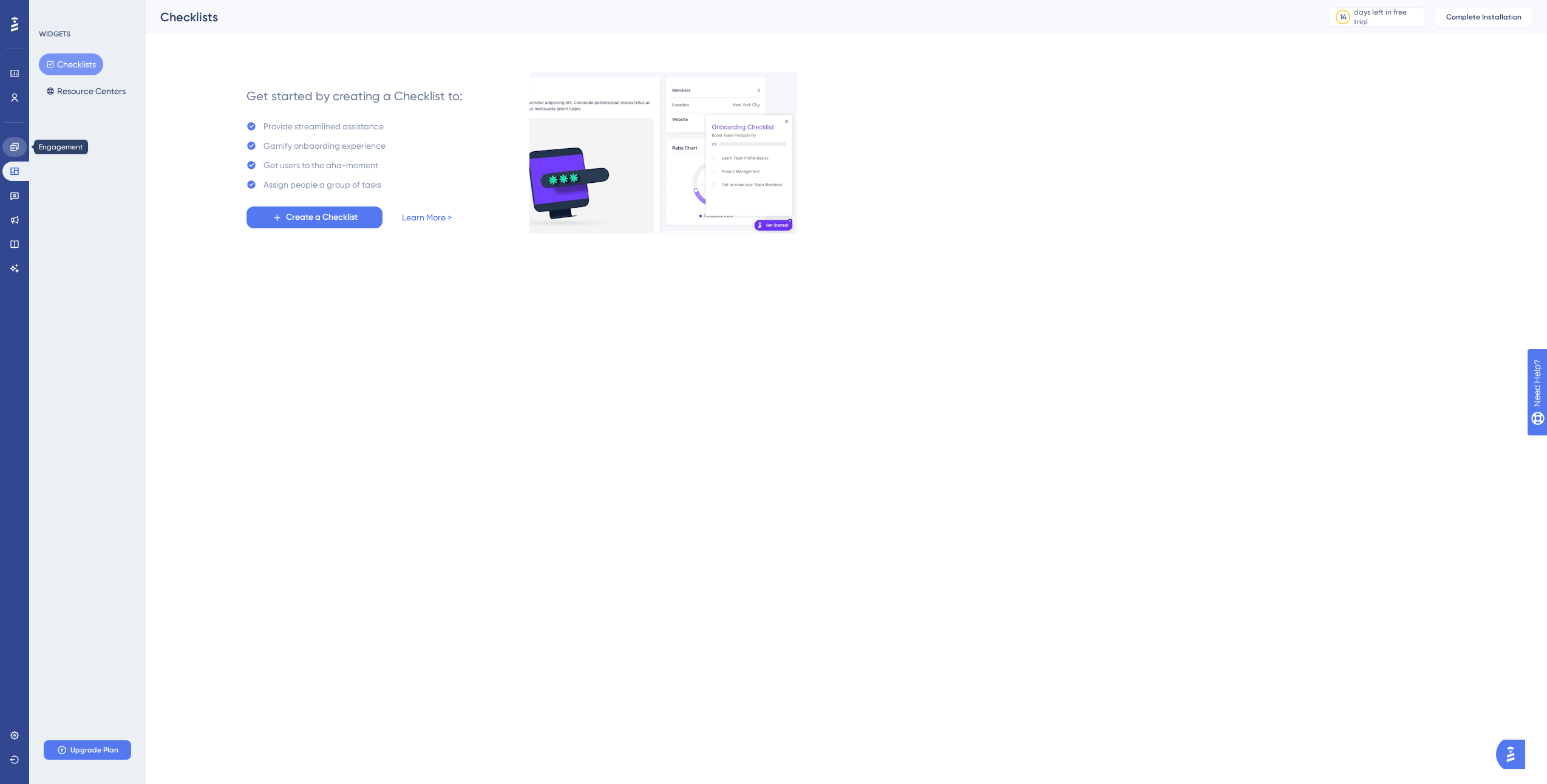
click at [12, 147] on icon at bounding box center [14, 146] width 9 height 9
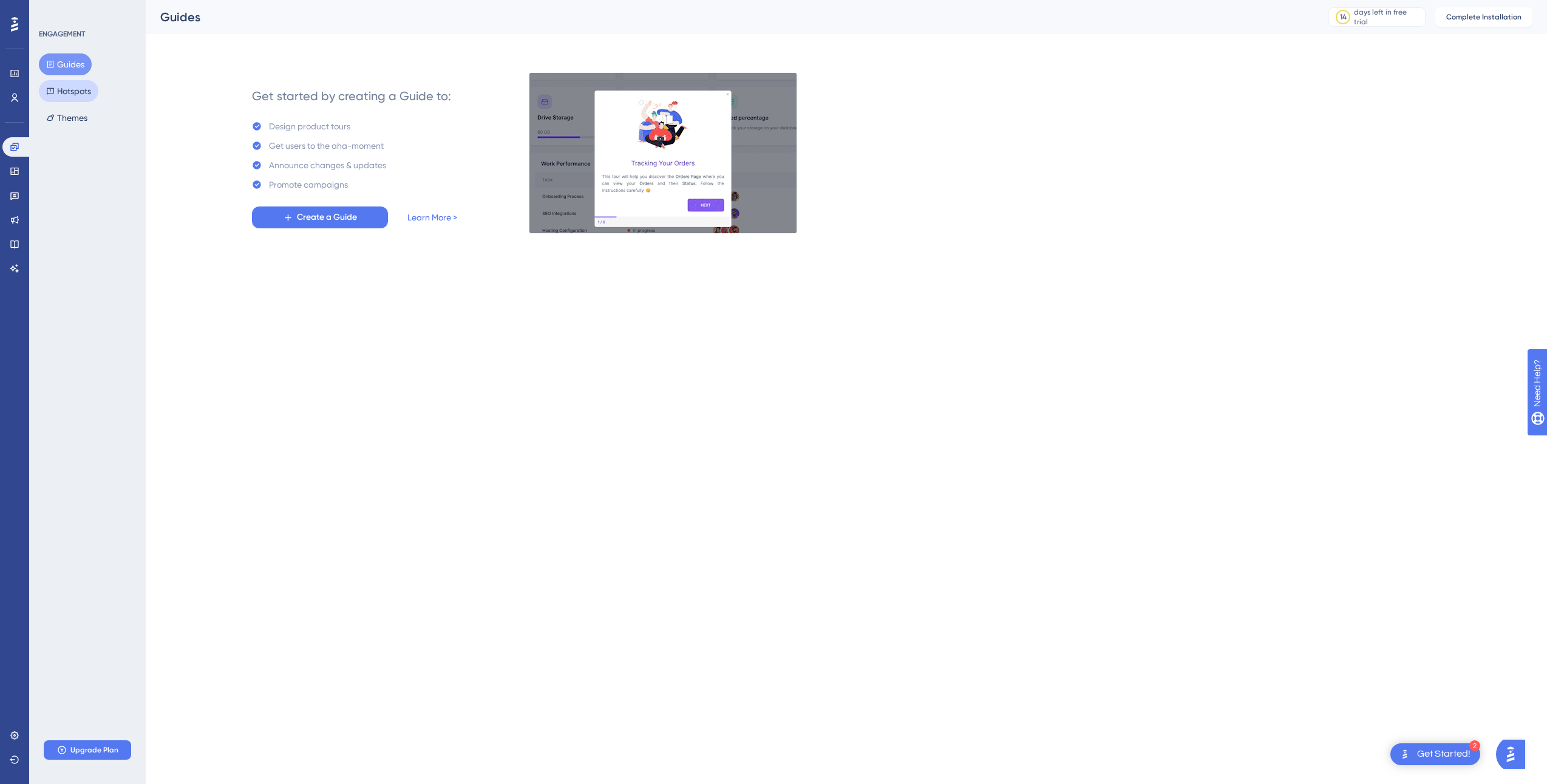
click at [74, 85] on button "Hotspots" at bounding box center [69, 91] width 59 height 22
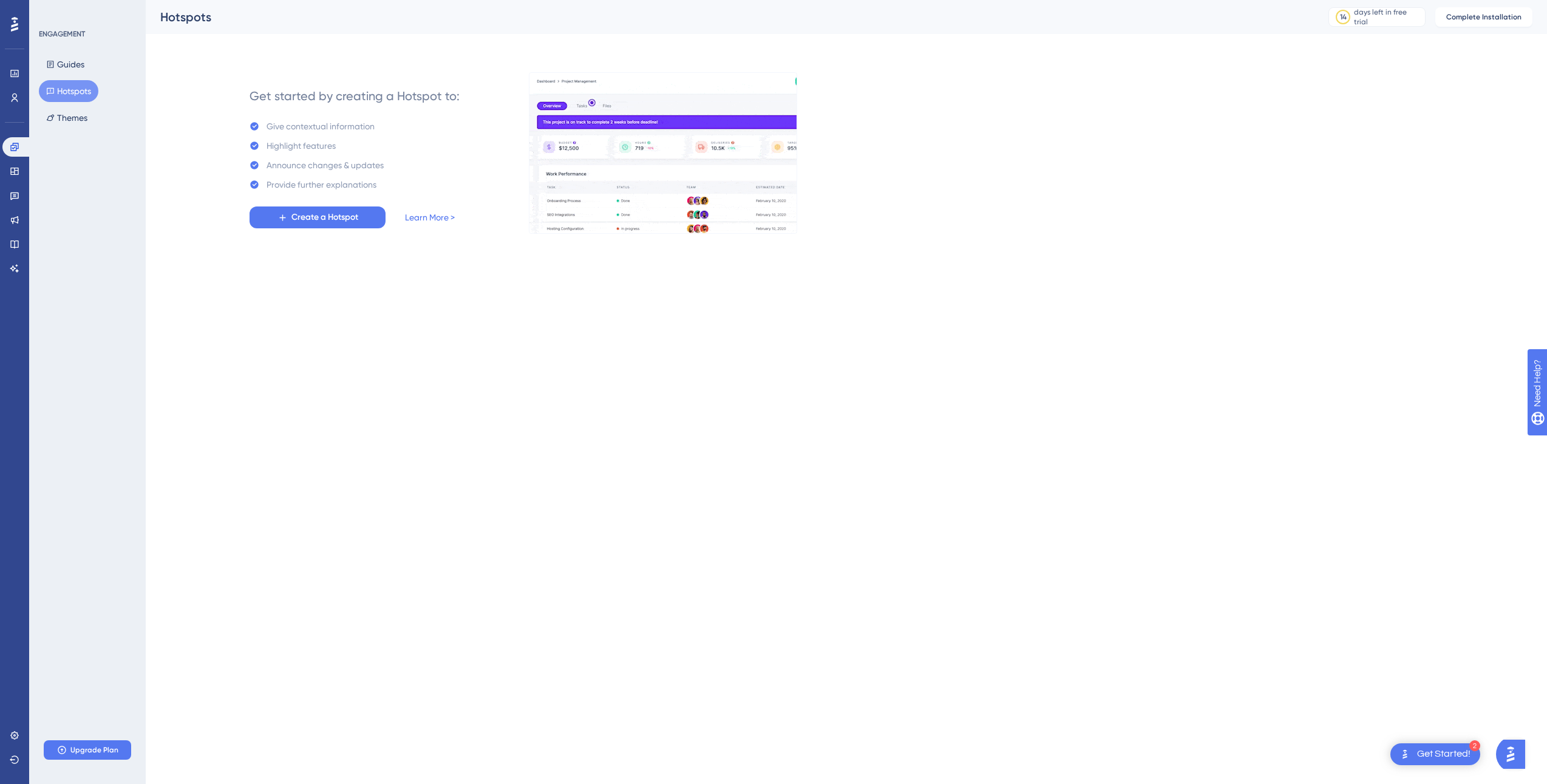
click at [96, 633] on div "ENGAGEMENT Guides Hotspots Themes Upgrade Plan" at bounding box center [87, 392] width 117 height 784
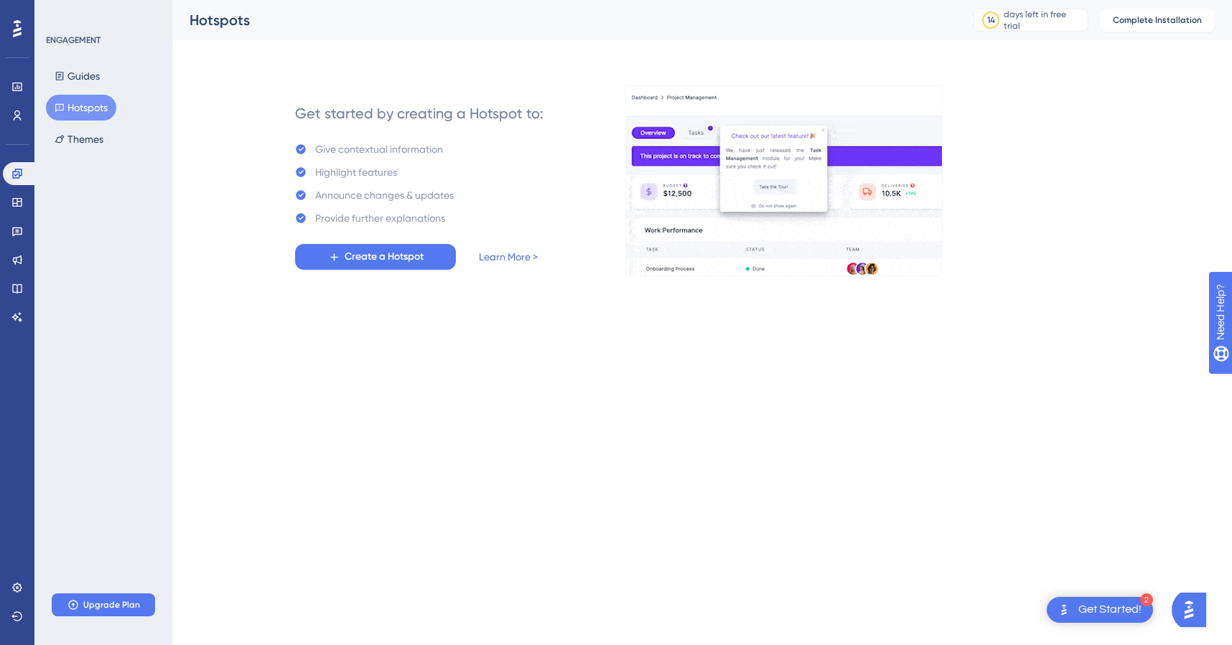
click at [449, 0] on html "2 Get Started! Performance Users Engagement Widgets Feedback Product Updates Kn…" at bounding box center [616, 0] width 1232 height 0
